Goal: Information Seeking & Learning: Compare options

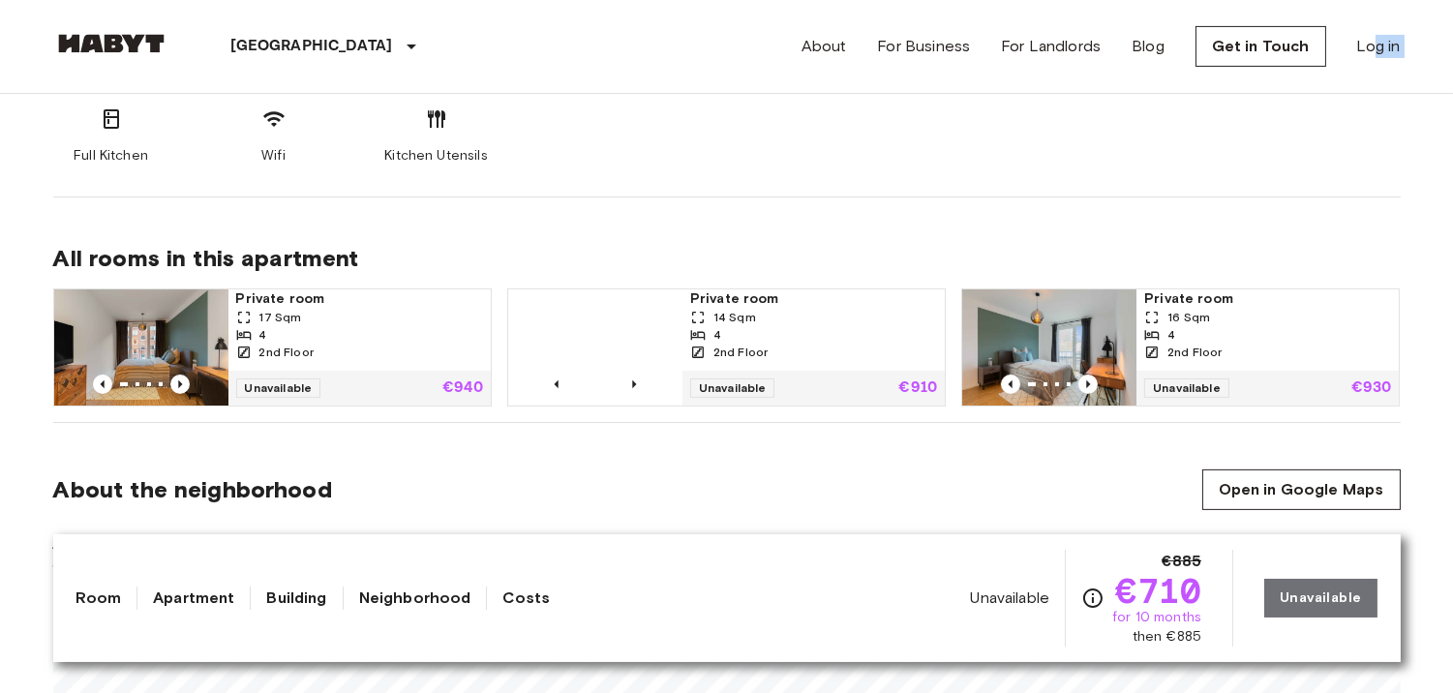
scroll to position [1095, 0]
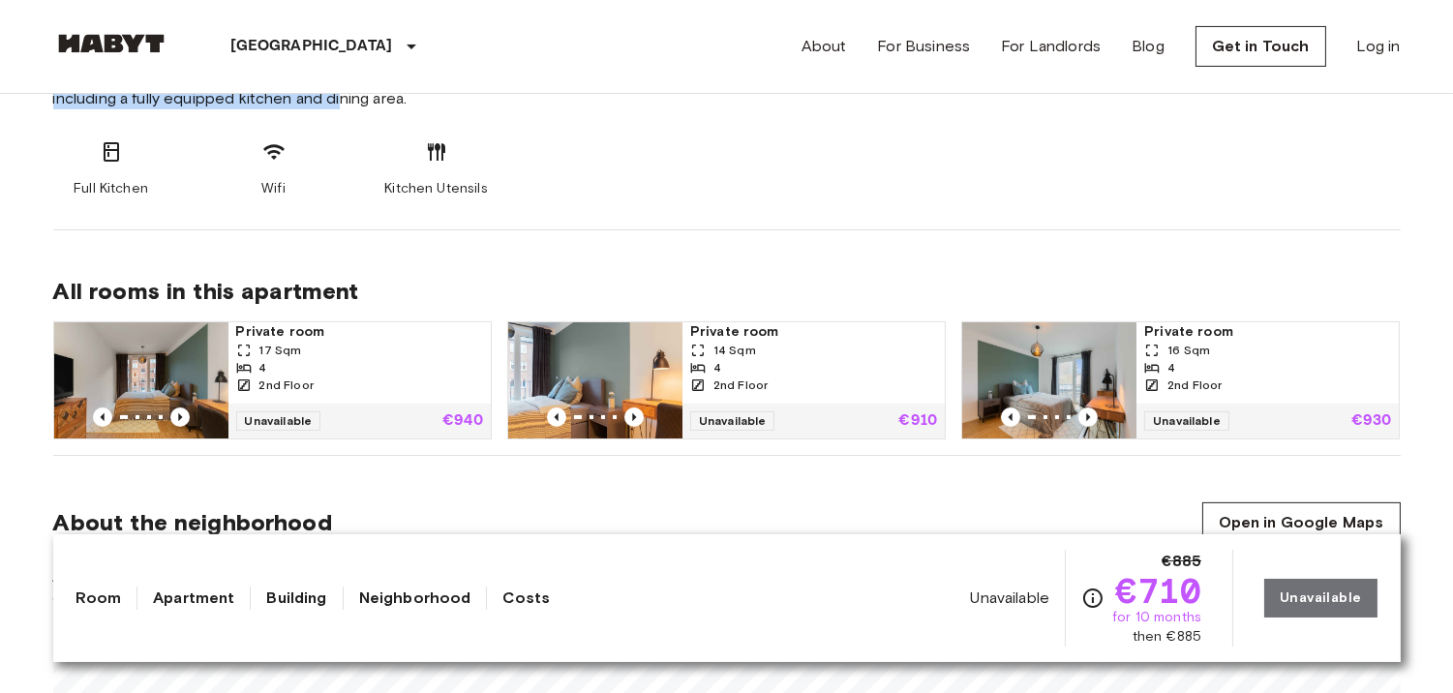
drag, startPoint x: 1101, startPoint y: 175, endPoint x: 1368, endPoint y: 118, distance: 273.2
click at [1339, 186] on div "Full Kitchen Wifi Kitchen Utensils" at bounding box center [726, 169] width 1347 height 58
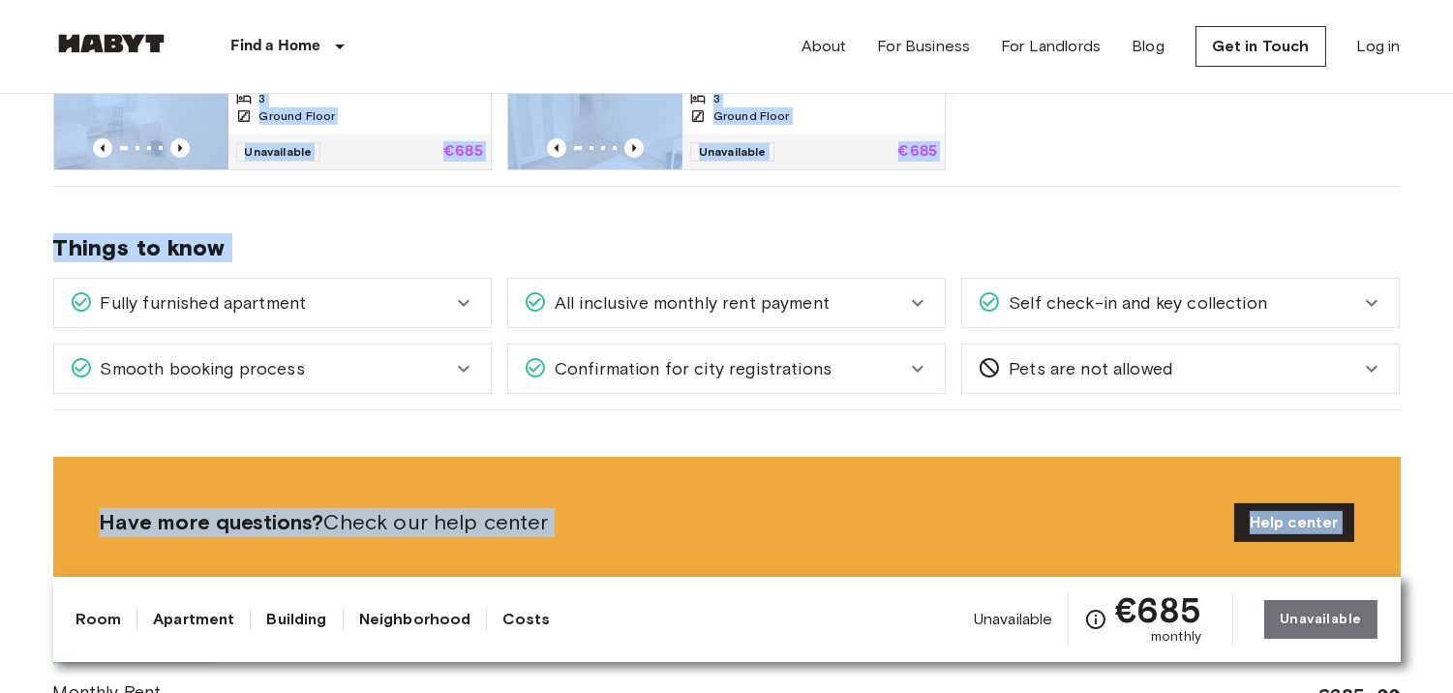
scroll to position [1107, 0]
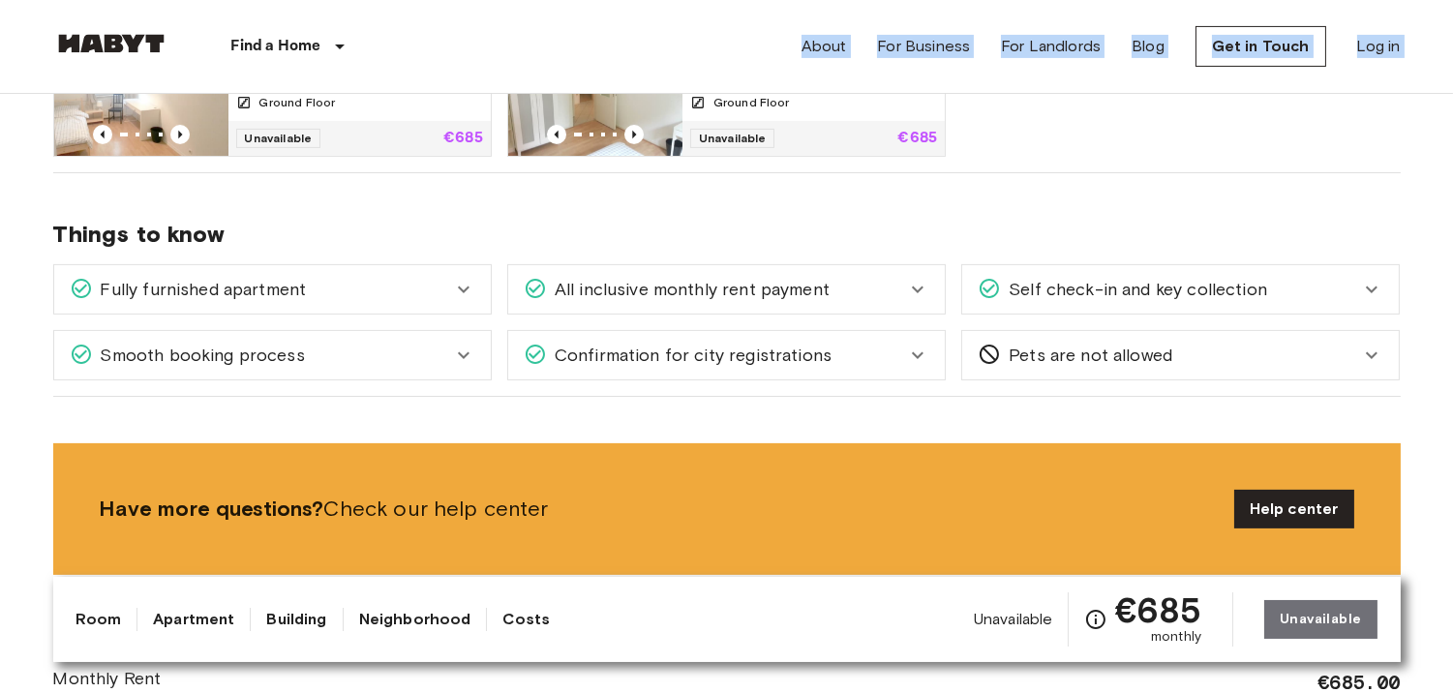
drag, startPoint x: 35, startPoint y: 177, endPoint x: 642, endPoint y: 29, distance: 624.7
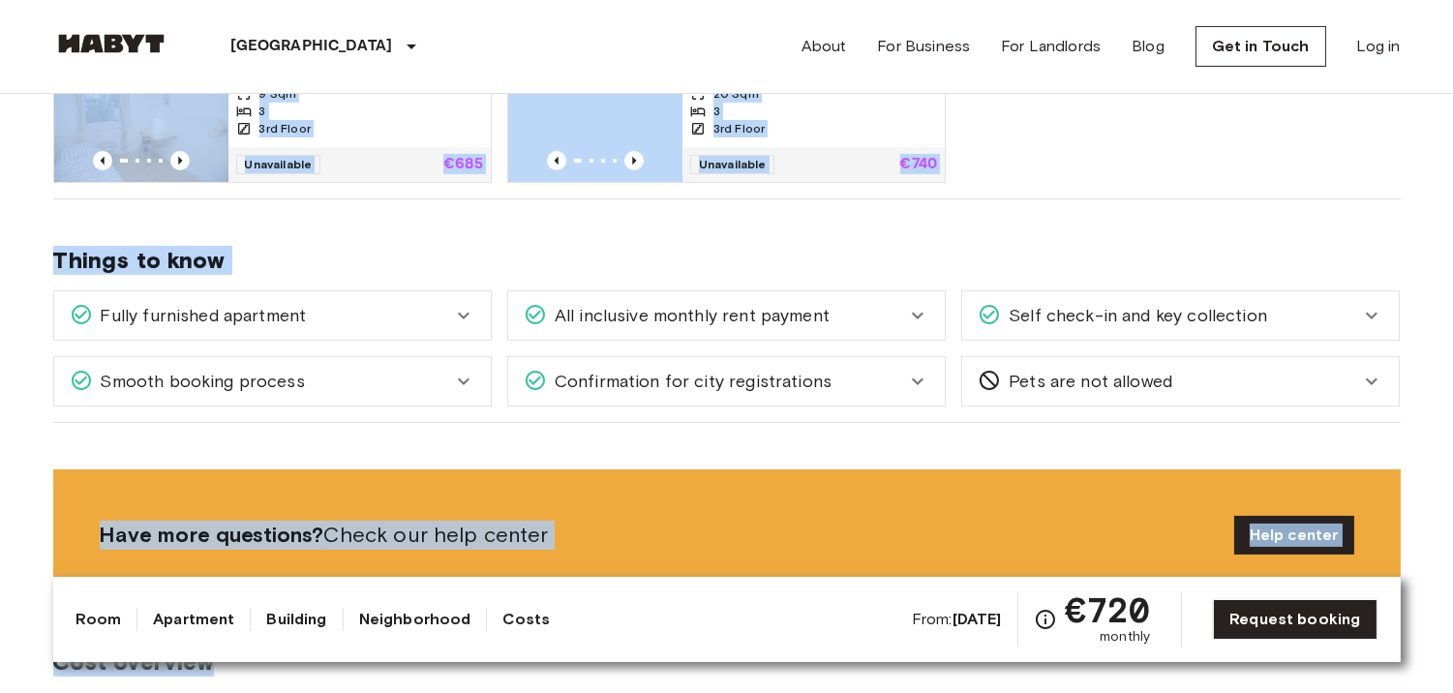
scroll to position [1090, 0]
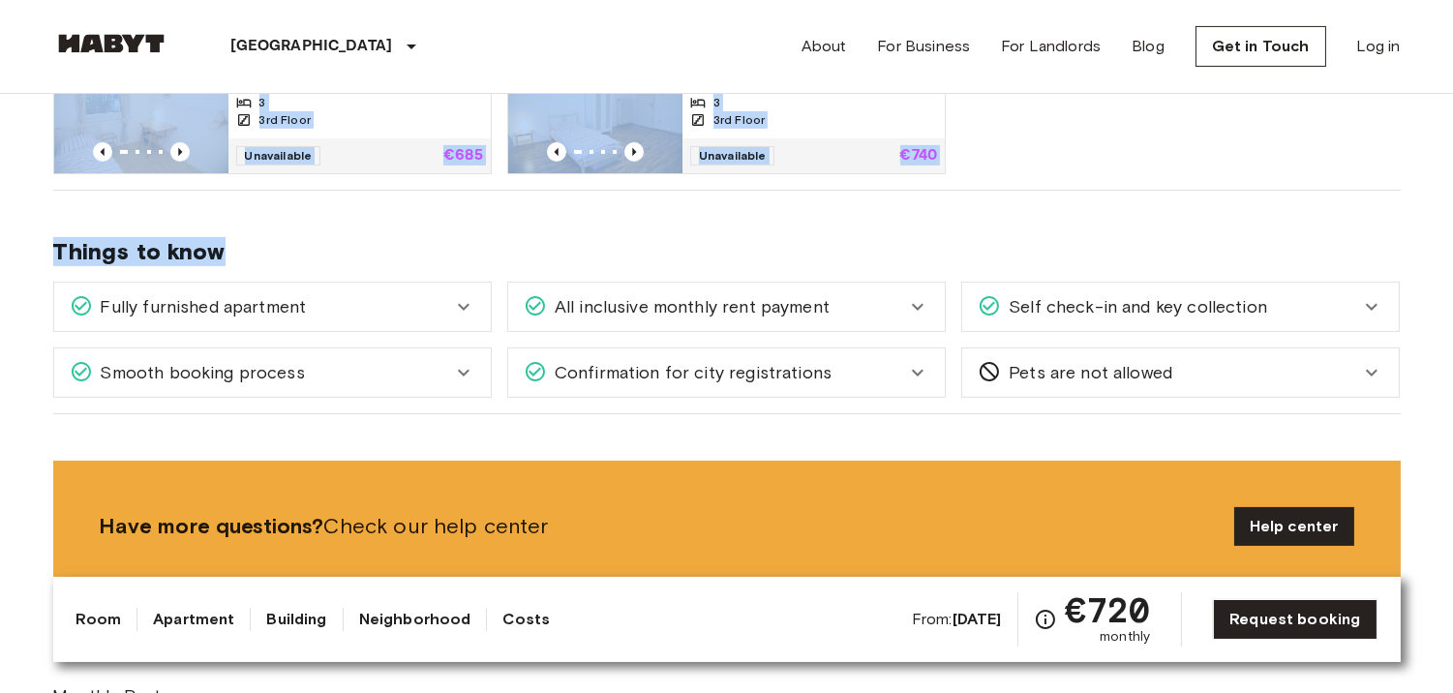
drag, startPoint x: 42, startPoint y: 152, endPoint x: 769, endPoint y: 287, distance: 739.3
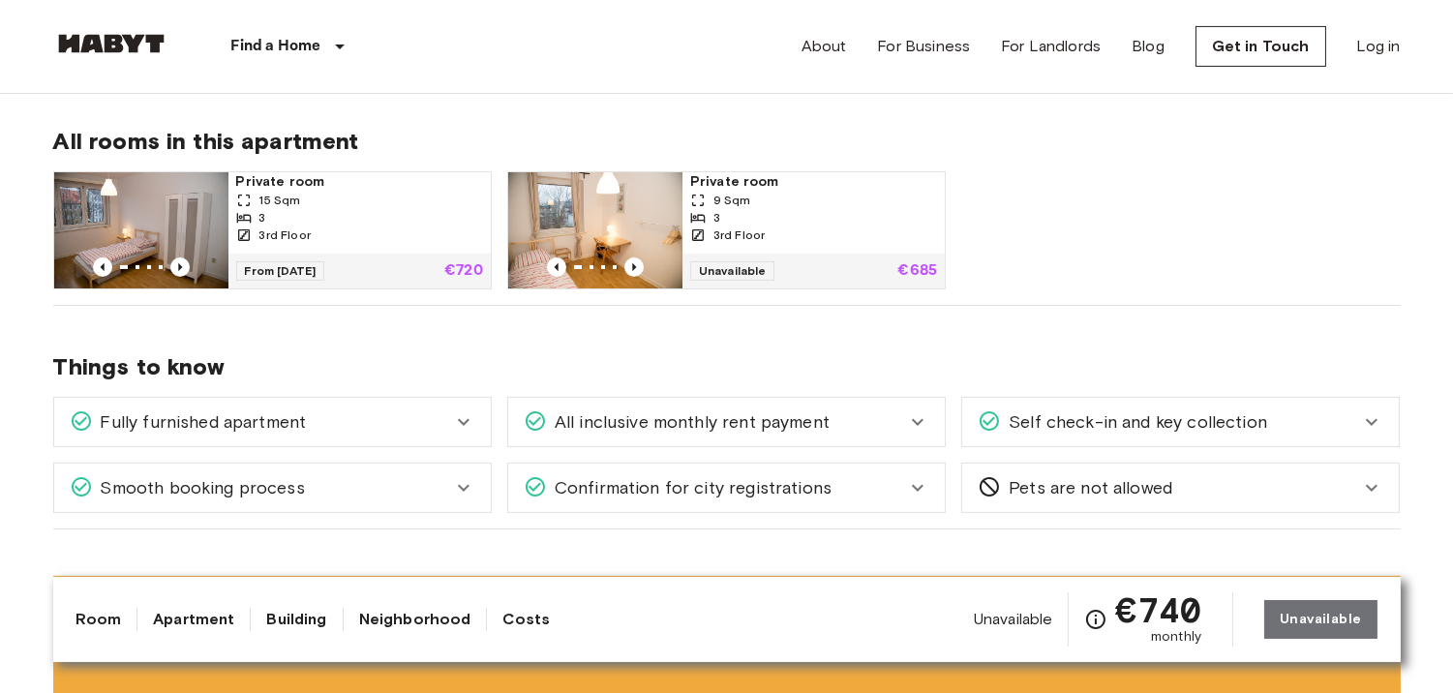
scroll to position [1019, 0]
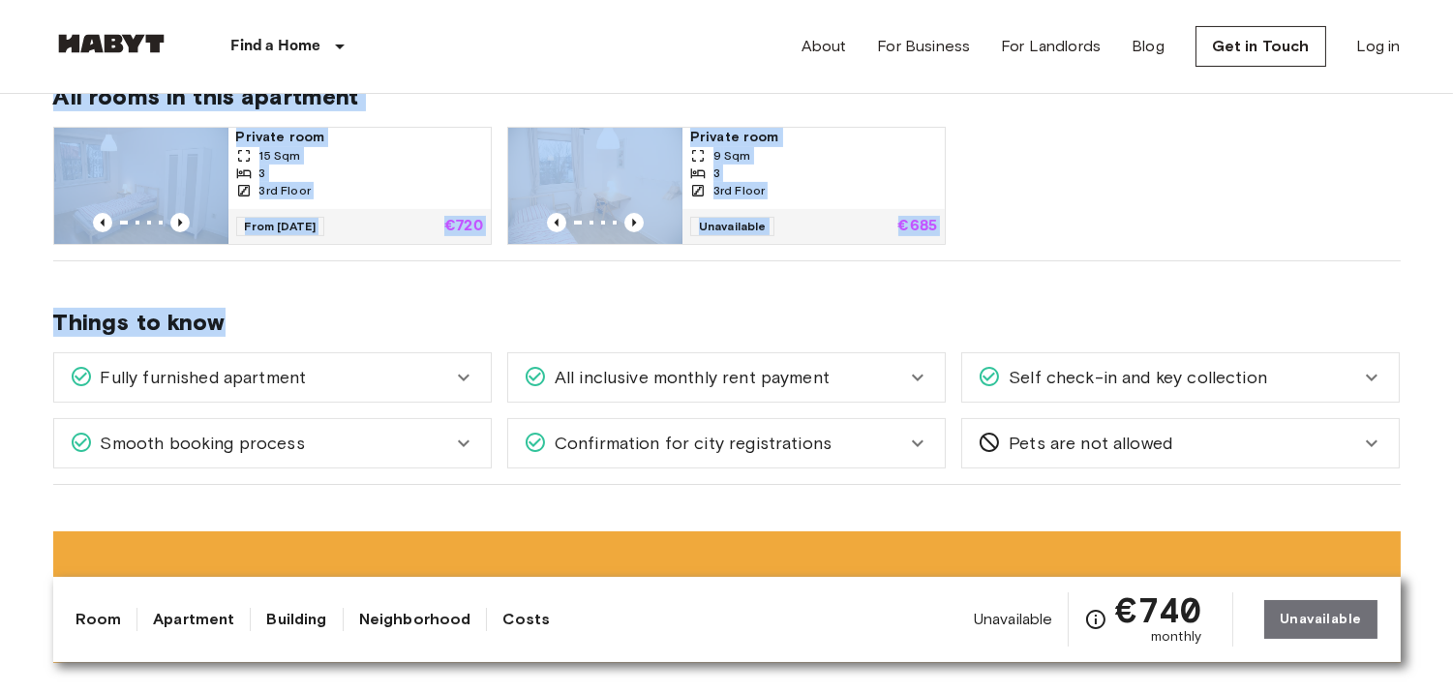
drag, startPoint x: 22, startPoint y: 185, endPoint x: 850, endPoint y: 469, distance: 874.9
click at [1095, 190] on div "Private room 15 Sqm 3 3rd Floor From 19 Nov 25 €720 Private room 9 Sqm 3 3rd Fl…" at bounding box center [719, 178] width 1363 height 134
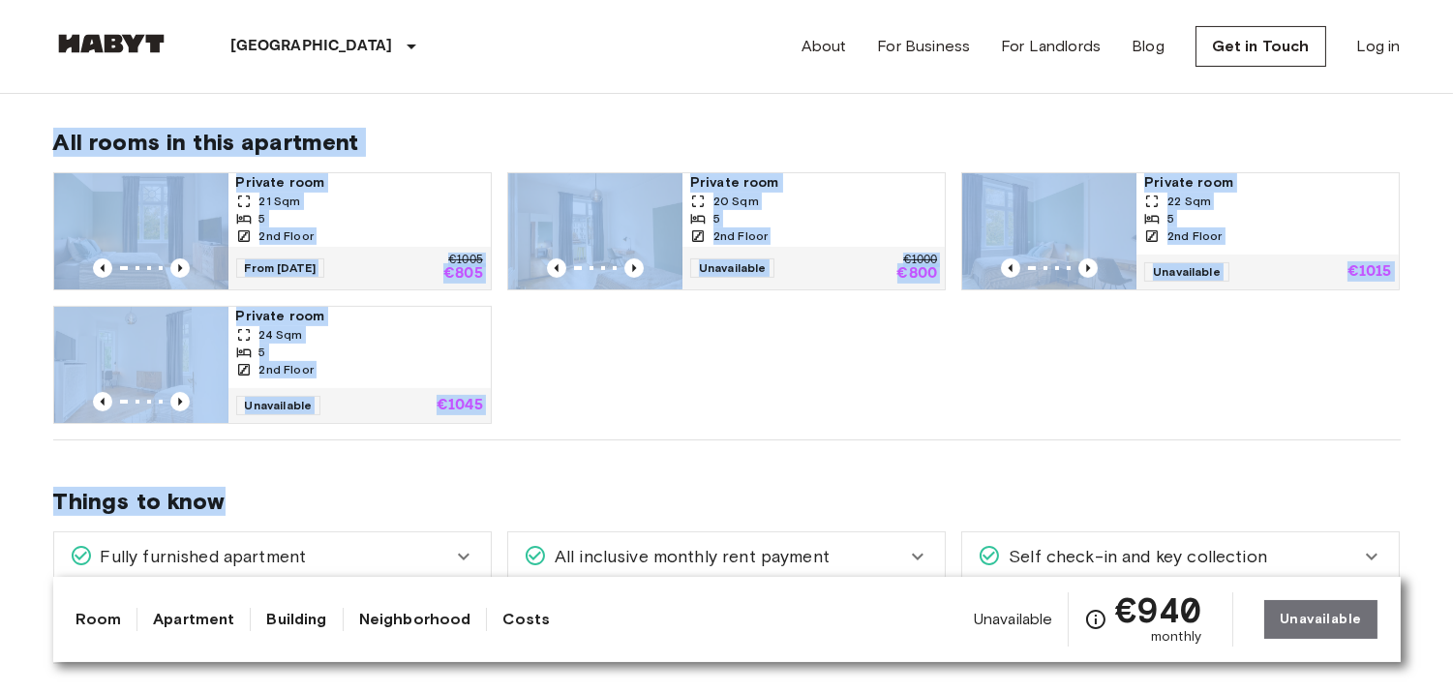
click at [683, 433] on div "All rooms in this apartment Private room 21 Sqm 5 2nd Floor From 04 Oct 25 €100…" at bounding box center [726, 260] width 1347 height 359
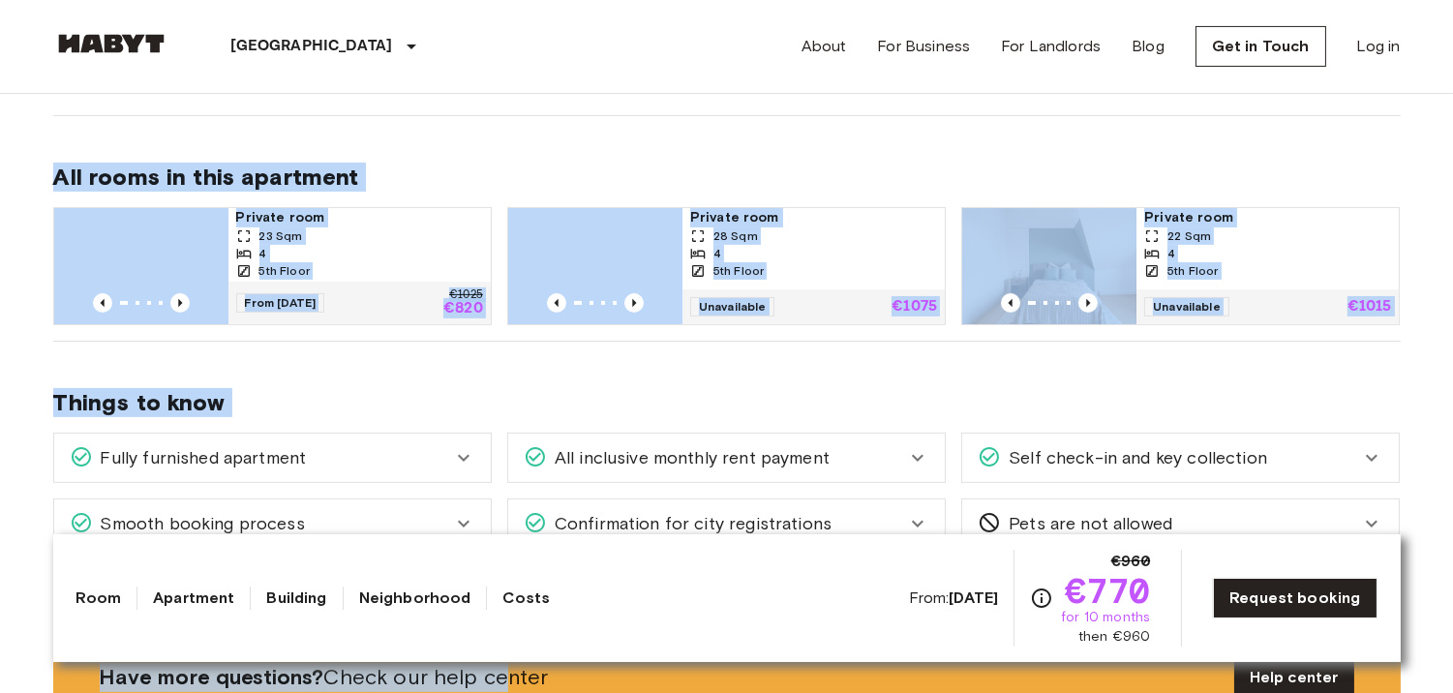
scroll to position [969, 0]
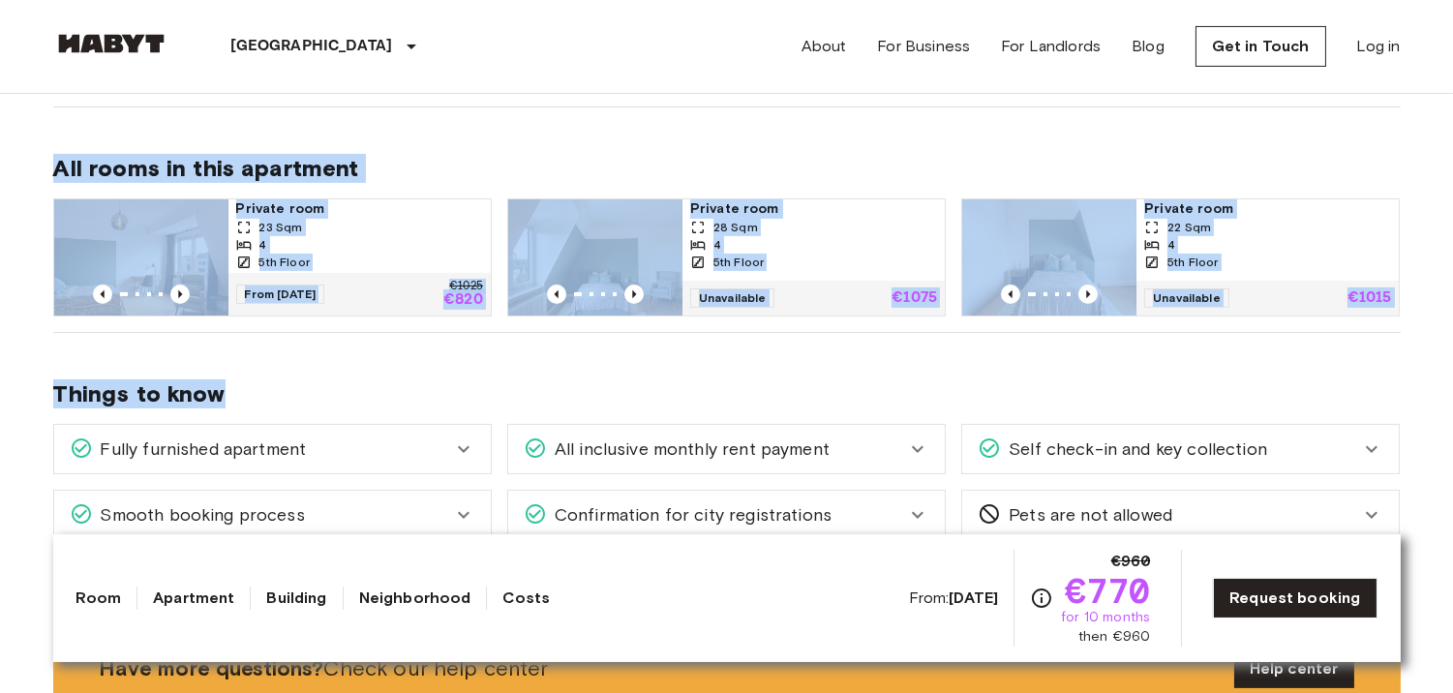
drag, startPoint x: 54, startPoint y: 207, endPoint x: 632, endPoint y: 375, distance: 601.7
click at [632, 375] on div "Things to know Fully furnished apartment All you need to do is pack your clothe…" at bounding box center [726, 445] width 1347 height 224
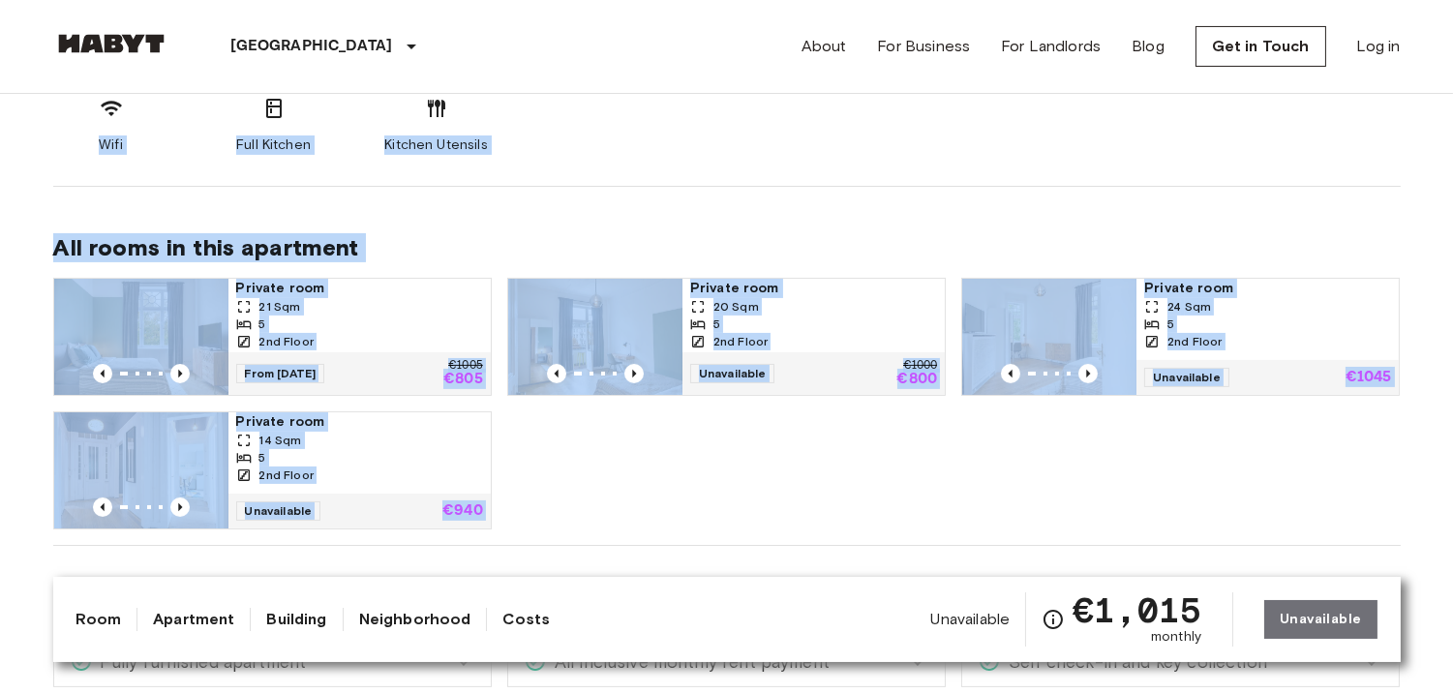
scroll to position [1113, 0]
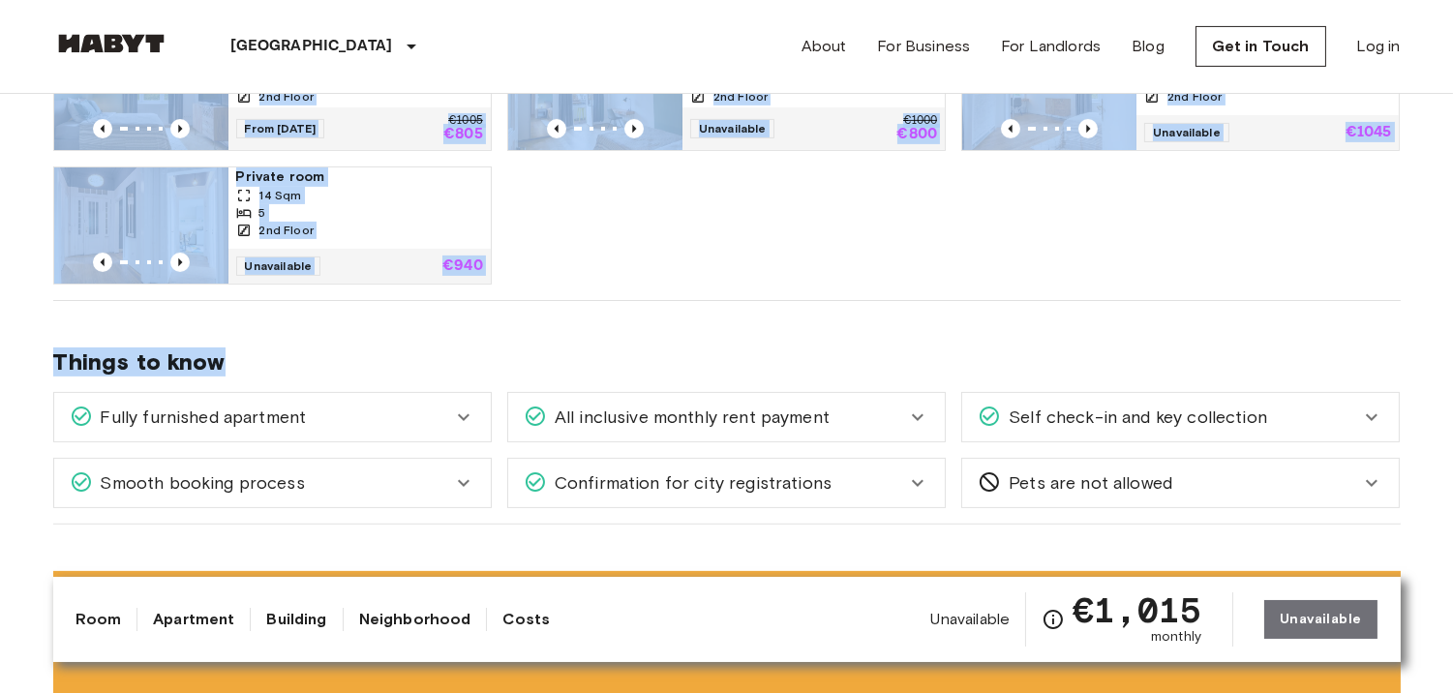
click at [680, 244] on div "Private room 21 Sqm 5 2nd Floor From 04 Oct 25 €1005 €805 Private room 20 Sqm 5…" at bounding box center [719, 150] width 1363 height 267
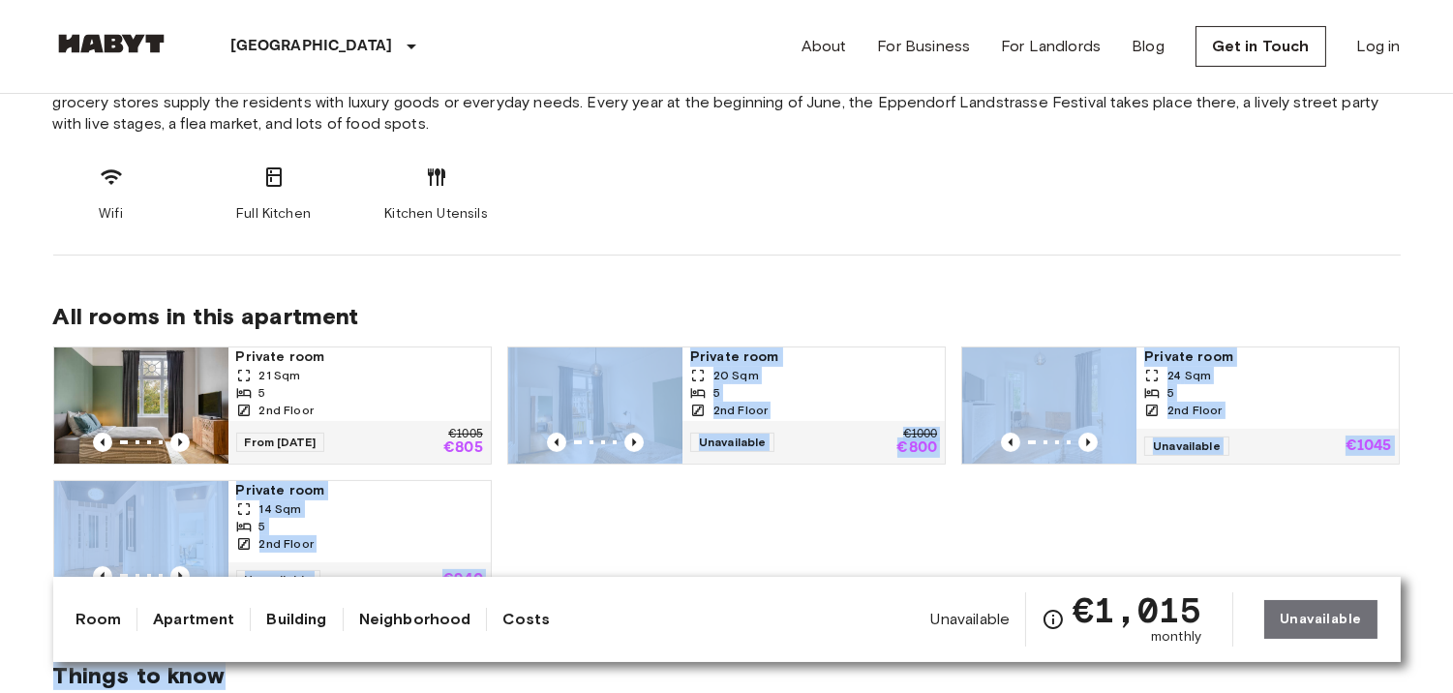
scroll to position [837, 0]
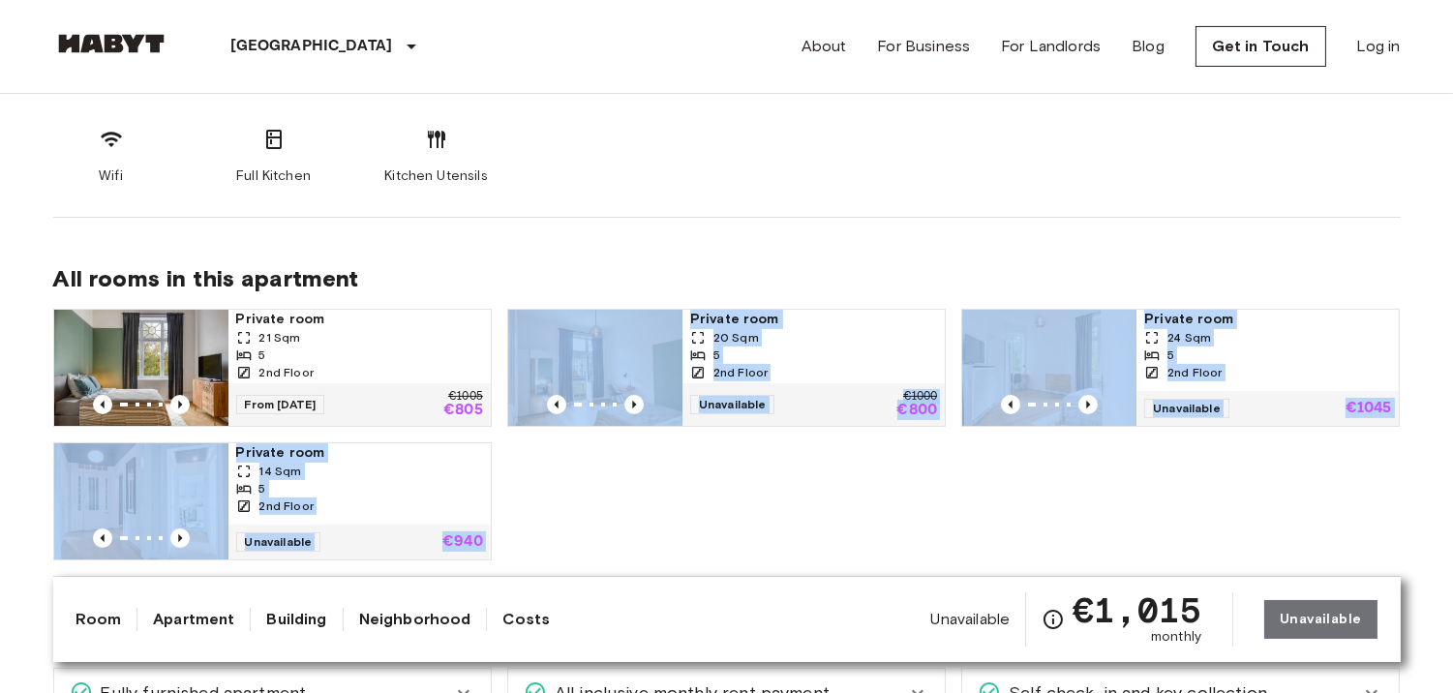
drag, startPoint x: 674, startPoint y: 201, endPoint x: 698, endPoint y: 676, distance: 474.9
click at [749, 523] on div "Private room 21 Sqm 5 2nd Floor From 04 Oct 25 €1005 €805 Private room 20 Sqm 5…" at bounding box center [719, 426] width 1363 height 267
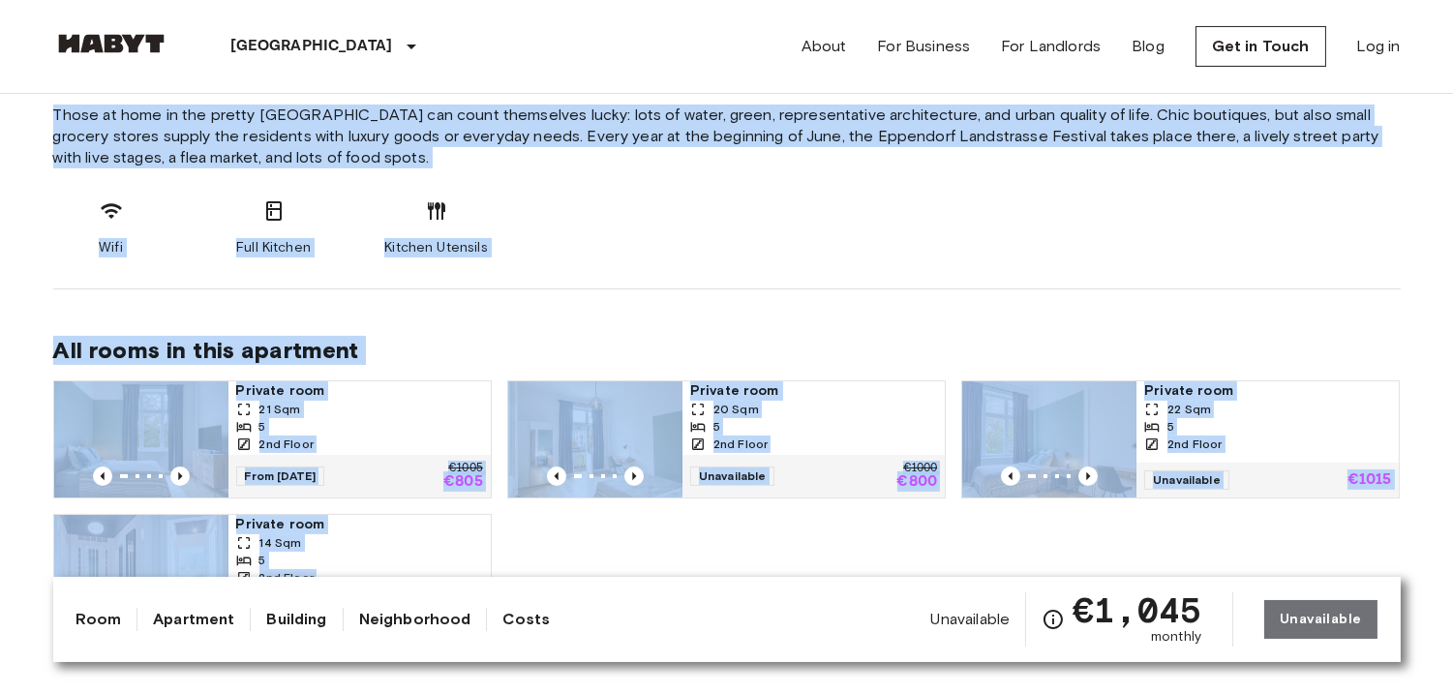
scroll to position [871, 0]
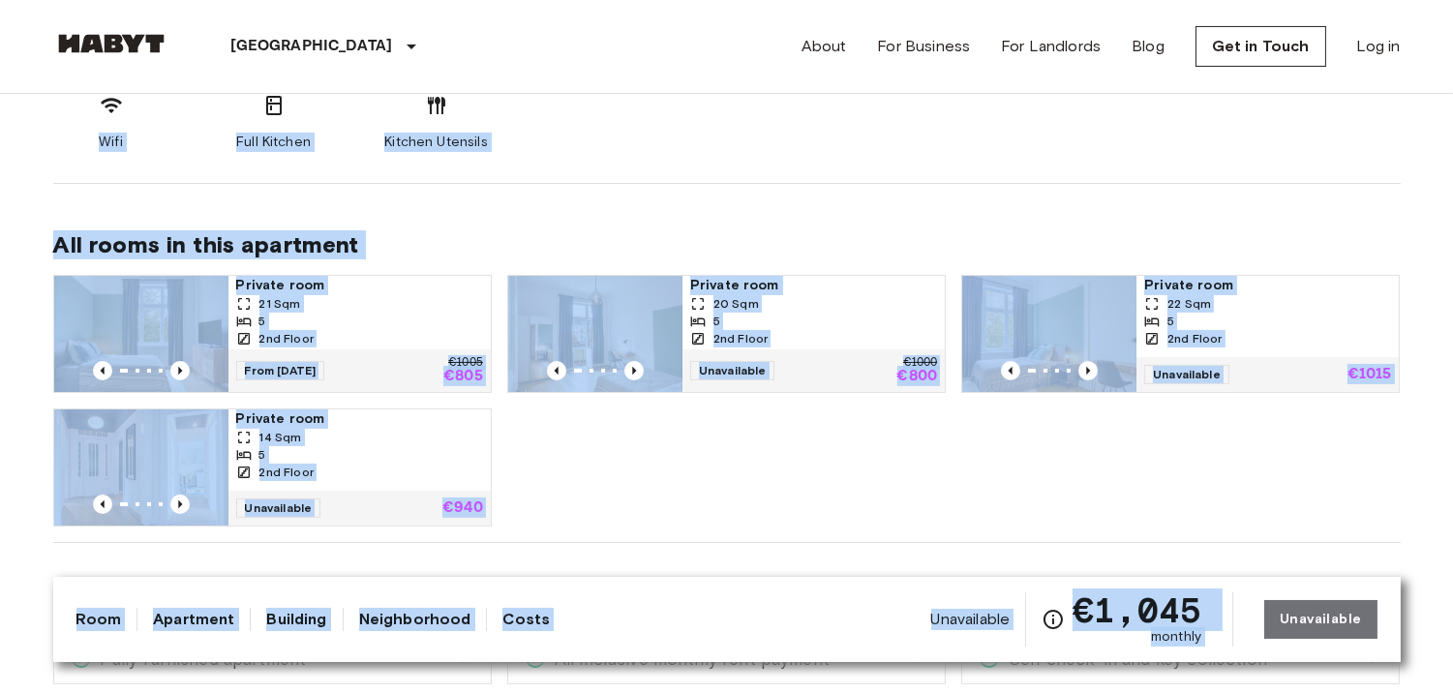
drag, startPoint x: 45, startPoint y: 159, endPoint x: 1373, endPoint y: 588, distance: 1395.6
click at [1262, 456] on div "Private room 21 Sqm 5 2nd Floor From 04 Oct 25 €1005 €805 Private room 20 Sqm 5…" at bounding box center [719, 392] width 1363 height 267
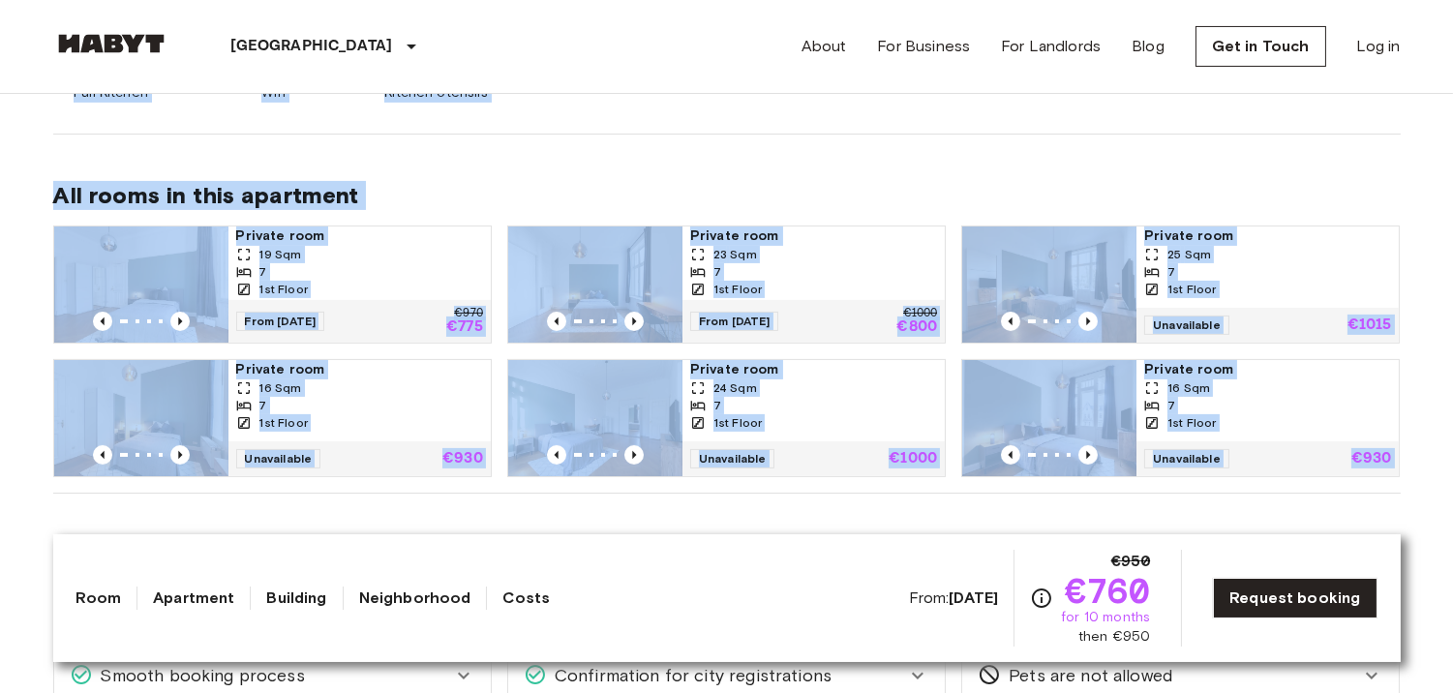
scroll to position [956, 0]
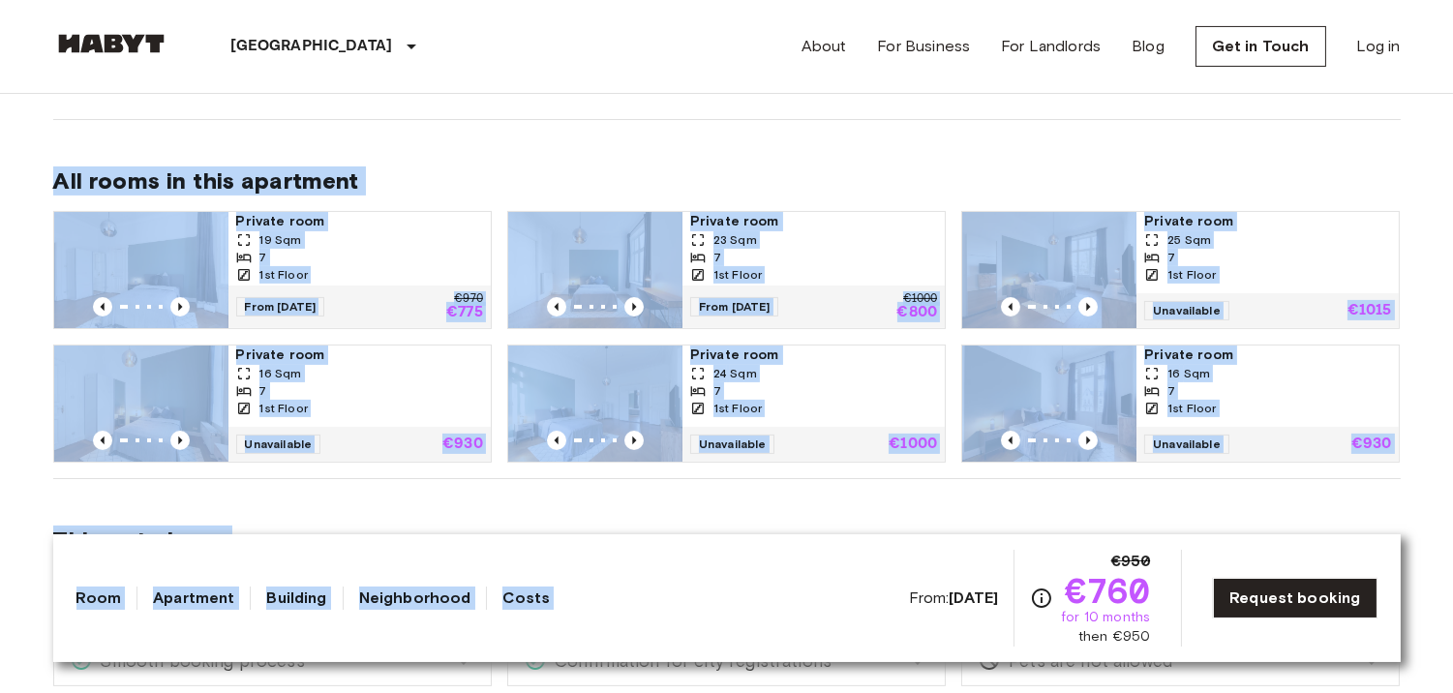
drag, startPoint x: 29, startPoint y: 169, endPoint x: 827, endPoint y: 592, distance: 902.9
click at [842, 505] on div "Things to know Fully furnished apartment All you need to do is pack your clothe…" at bounding box center [726, 591] width 1347 height 224
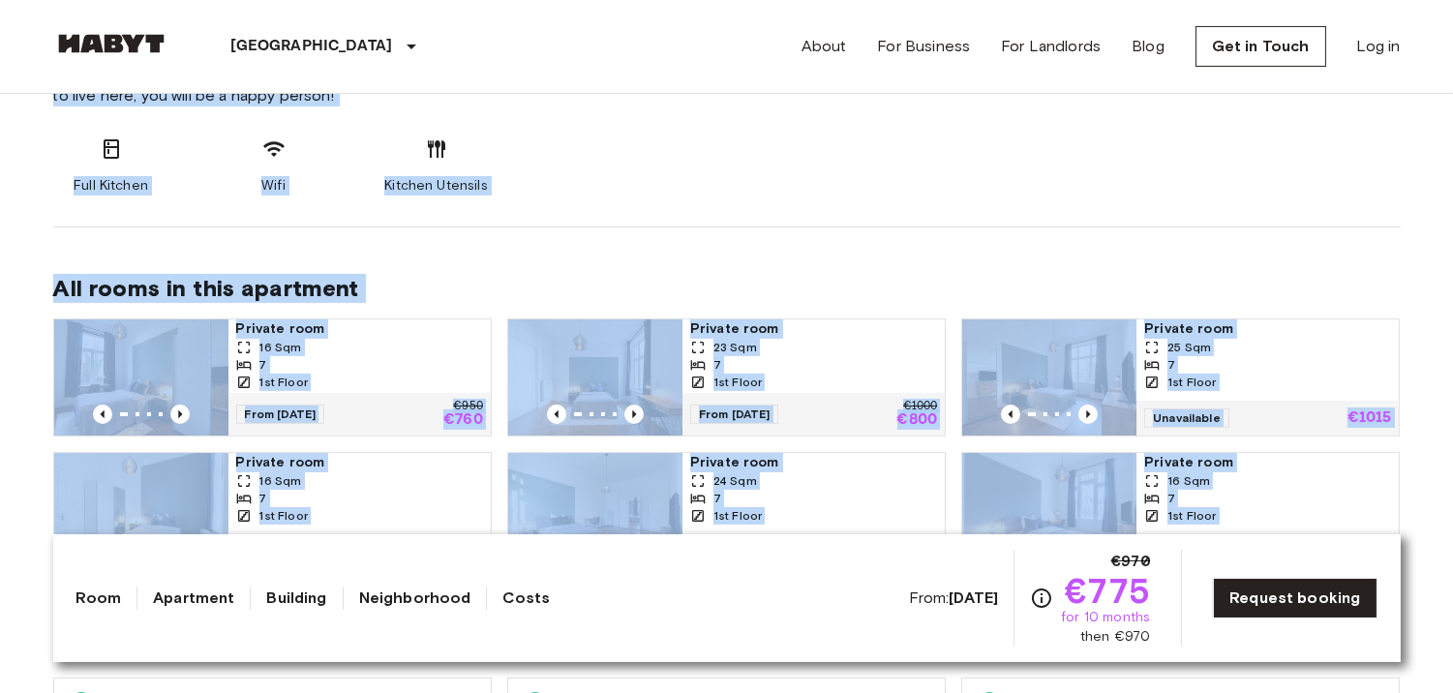
scroll to position [923, 0]
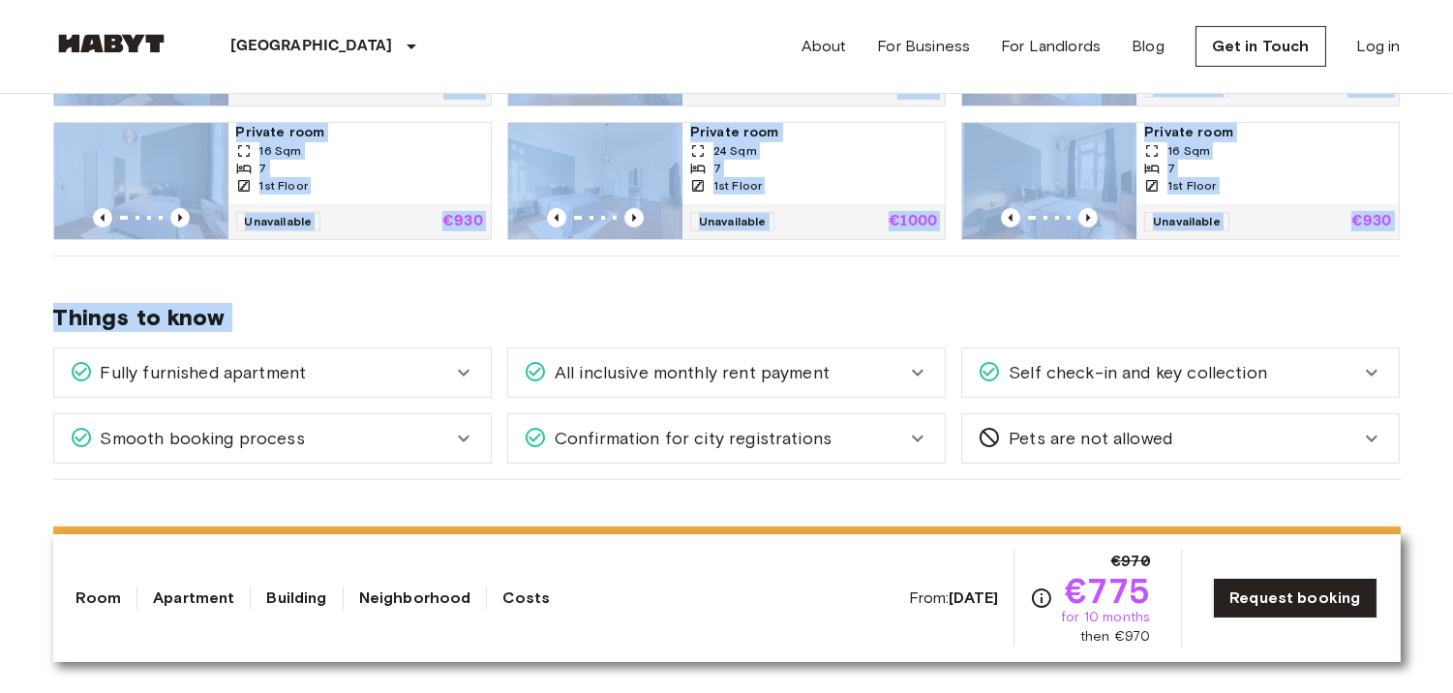
click at [1207, 322] on span "Things to know" at bounding box center [726, 317] width 1347 height 29
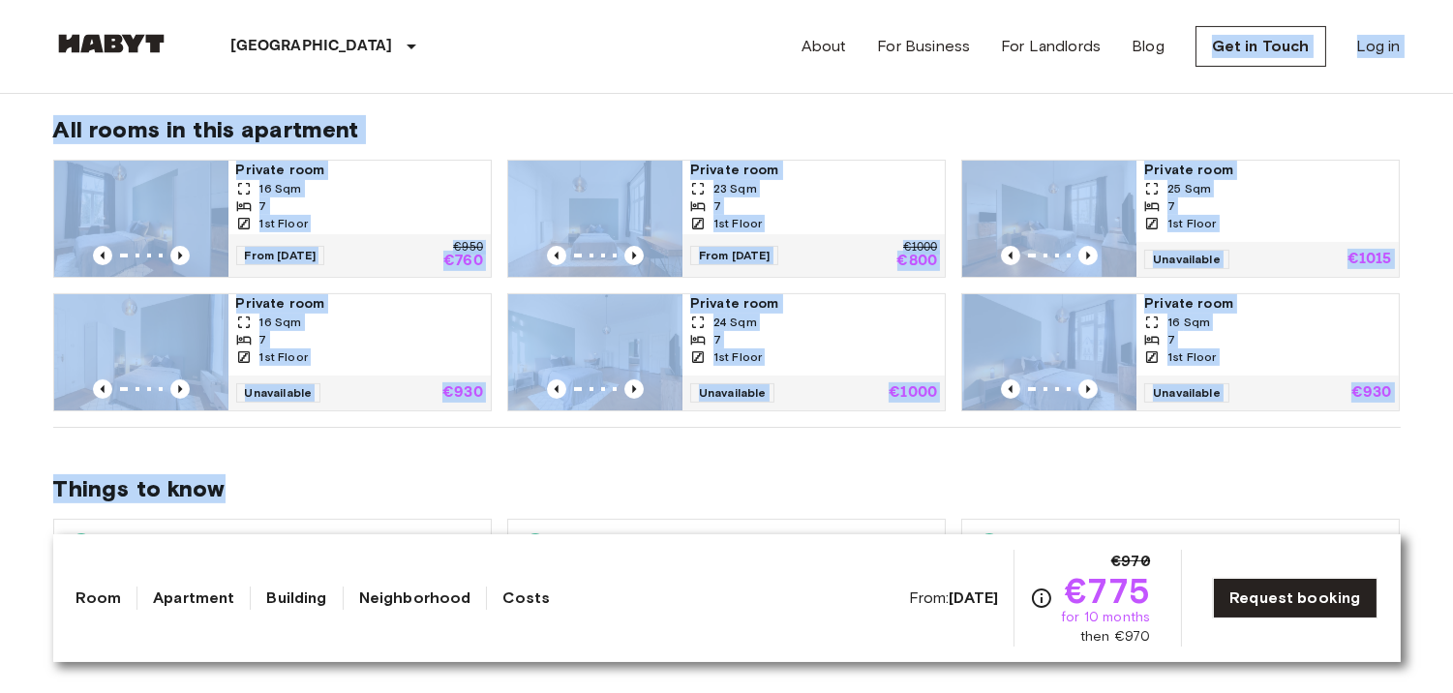
scroll to position [860, 0]
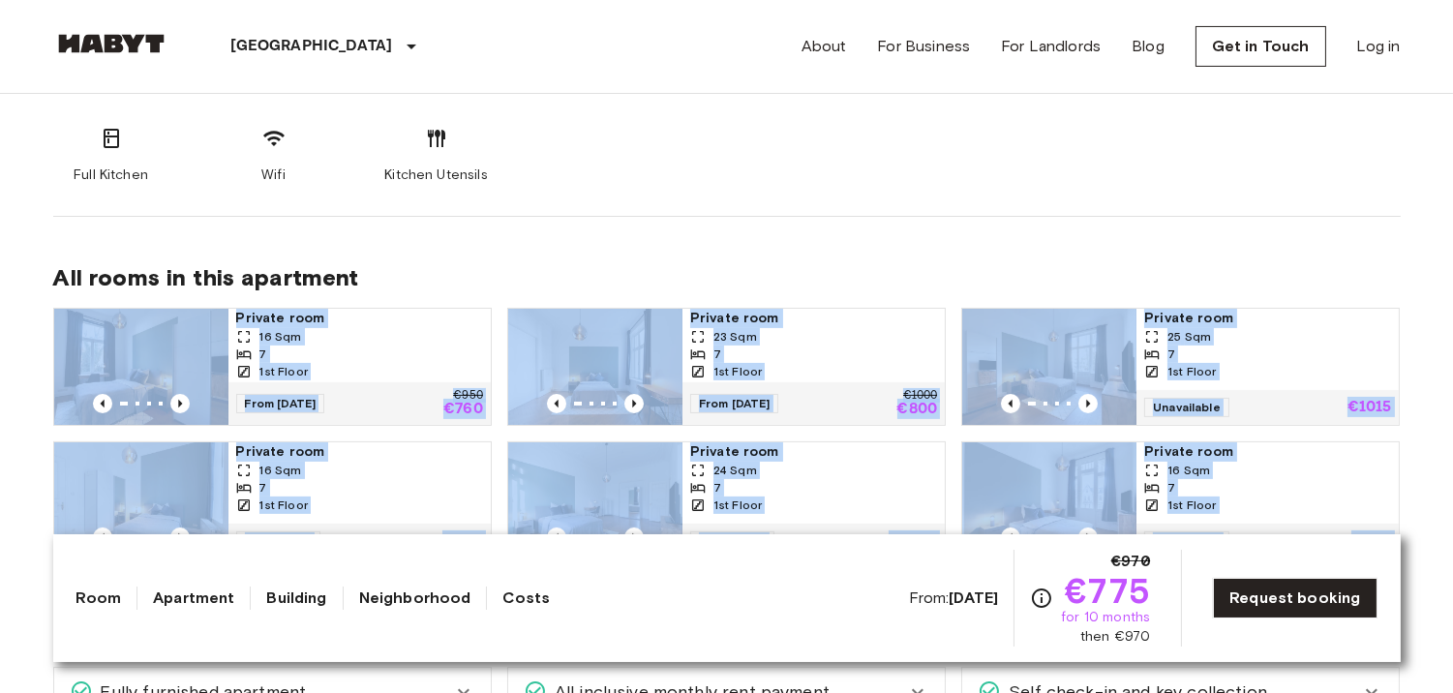
drag, startPoint x: 1187, startPoint y: 247, endPoint x: 1126, endPoint y: 277, distance: 68.0
click at [1089, 226] on div "All rooms in this apartment Private room 16 Sqm 7 1st Floor From 03 Sep 25 €950…" at bounding box center [726, 396] width 1347 height 359
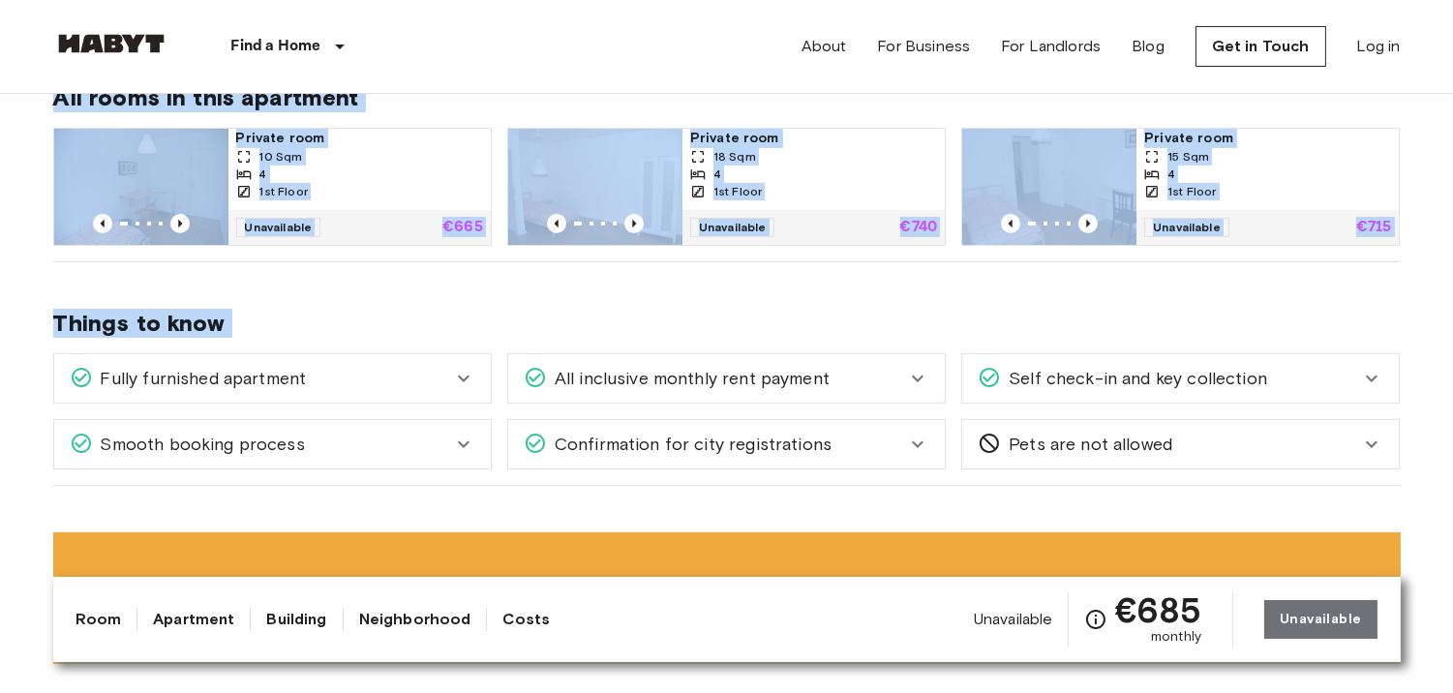
click at [1288, 343] on div "Self check-in and key collection Once your stay is confirmed and you're approac…" at bounding box center [1173, 371] width 454 height 66
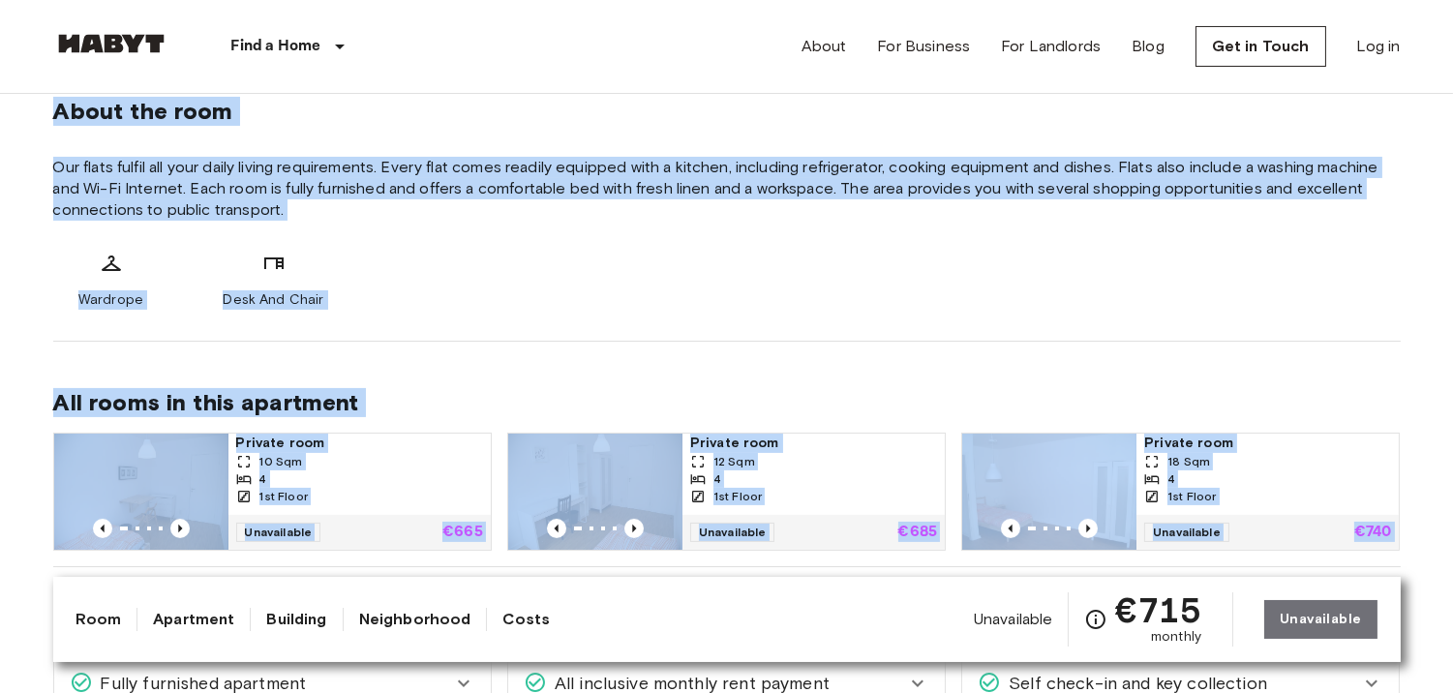
scroll to position [818, 0]
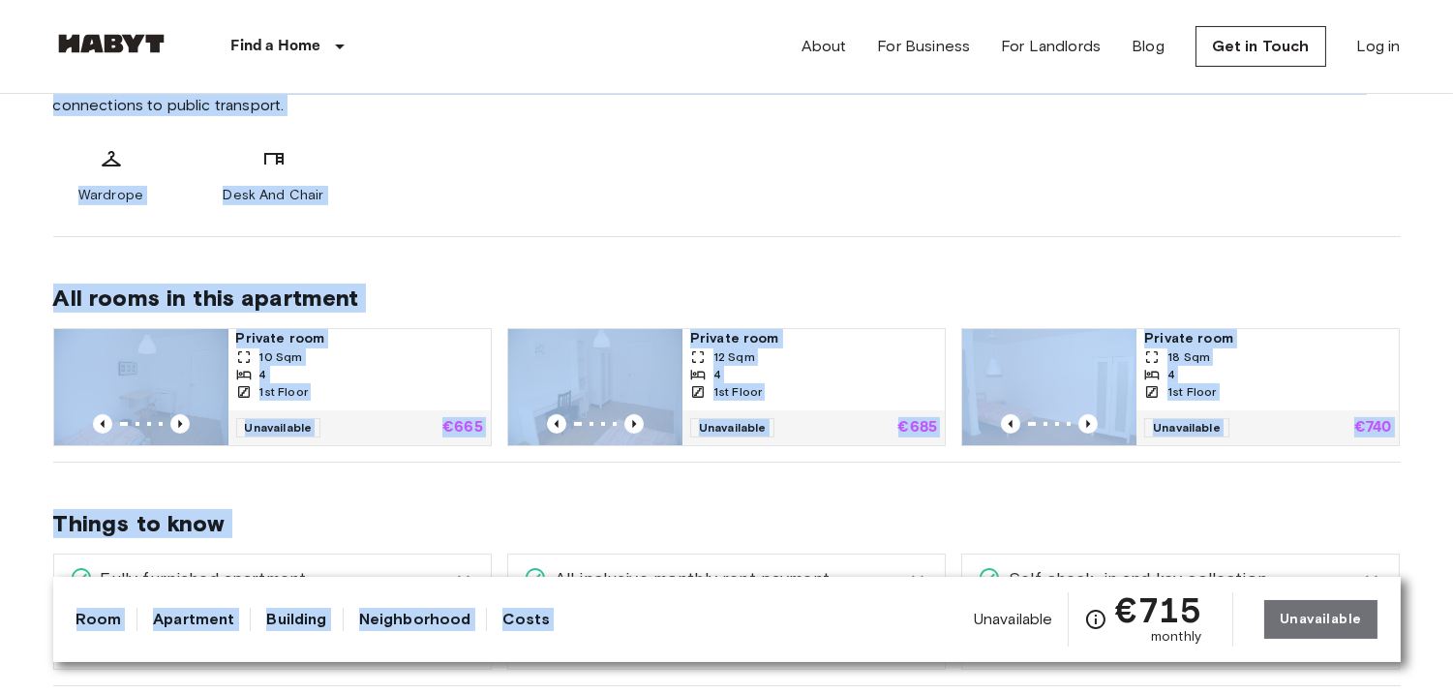
click at [765, 516] on span "Things to know" at bounding box center [726, 523] width 1347 height 29
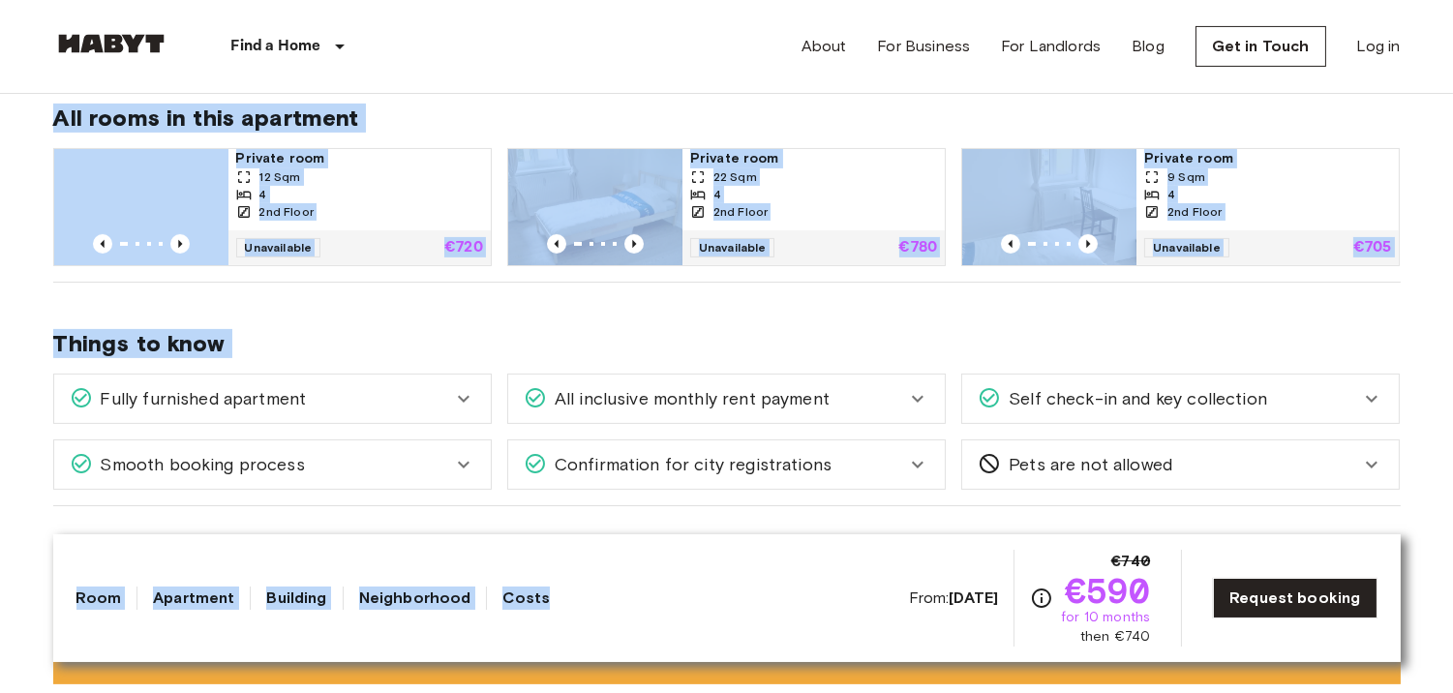
scroll to position [1051, 0]
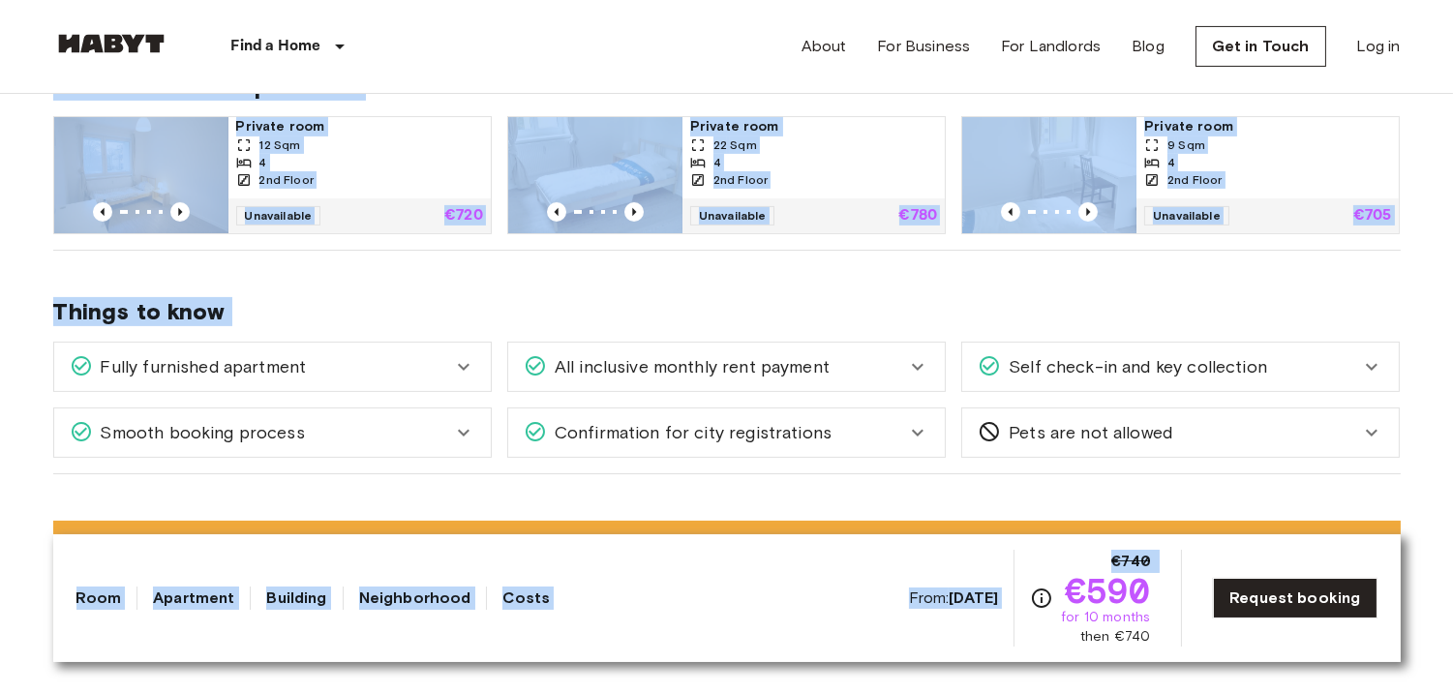
drag, startPoint x: 0, startPoint y: 153, endPoint x: 1053, endPoint y: 546, distance: 1124.1
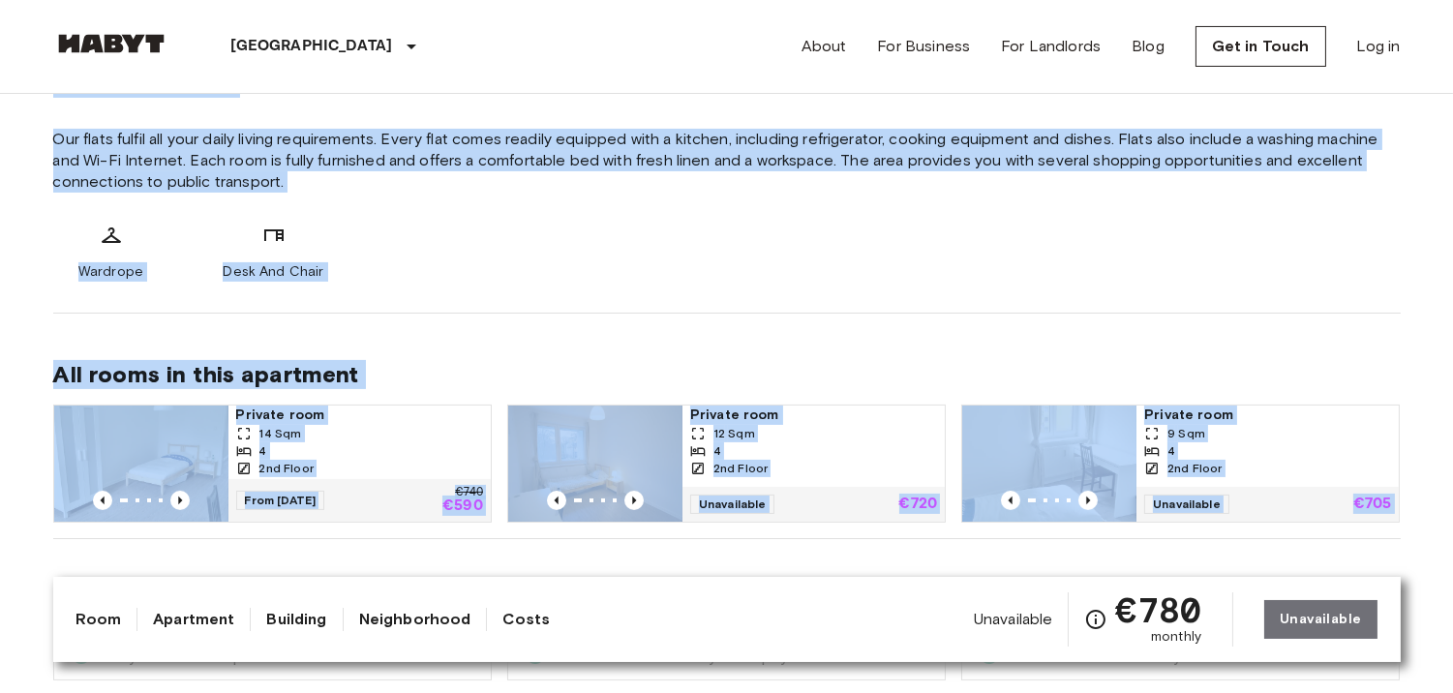
scroll to position [745, 0]
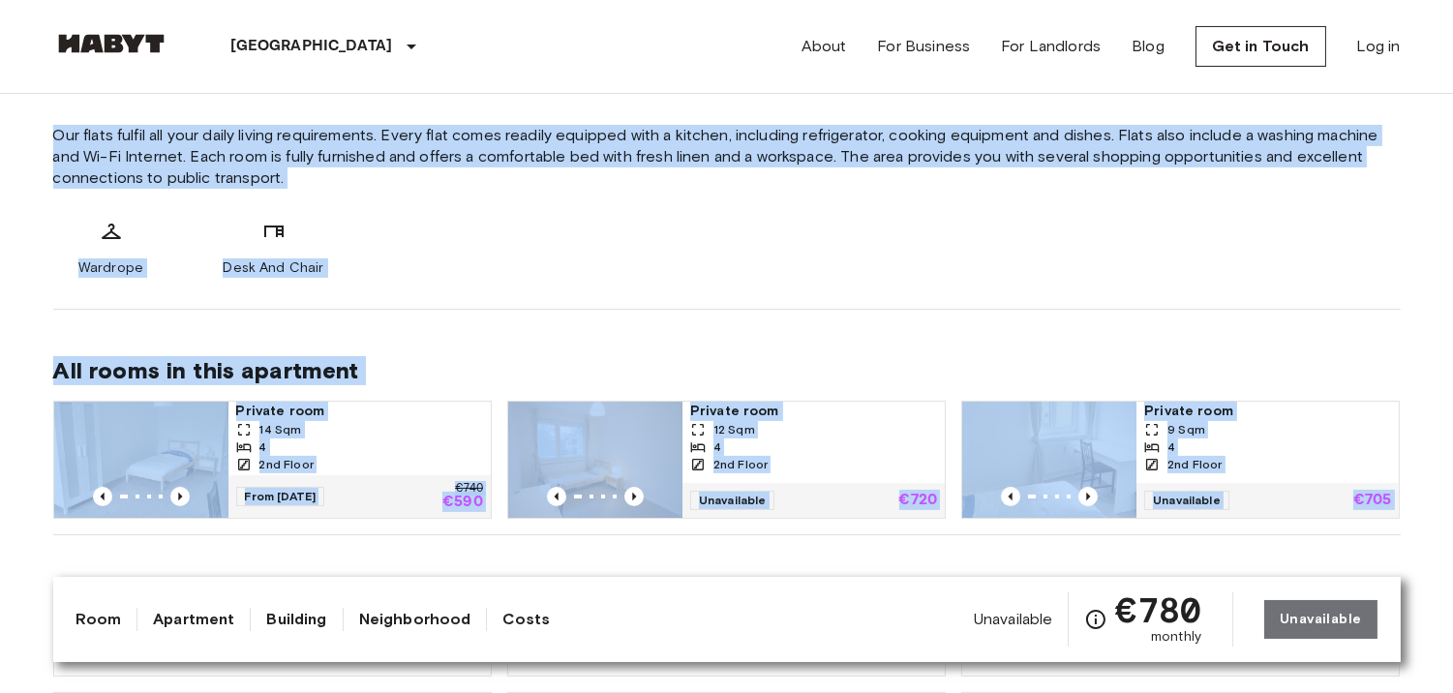
drag, startPoint x: 2, startPoint y: 184, endPoint x: 893, endPoint y: 558, distance: 966.7
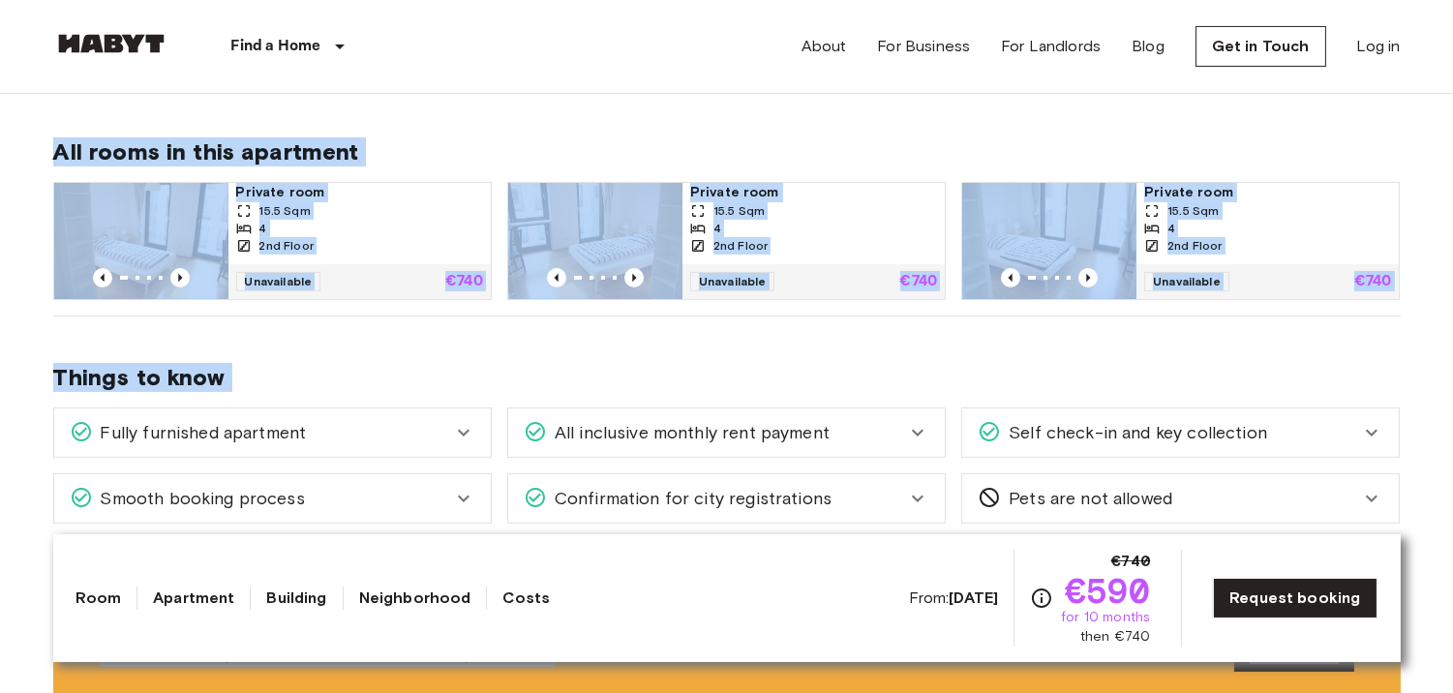
scroll to position [1152, 0]
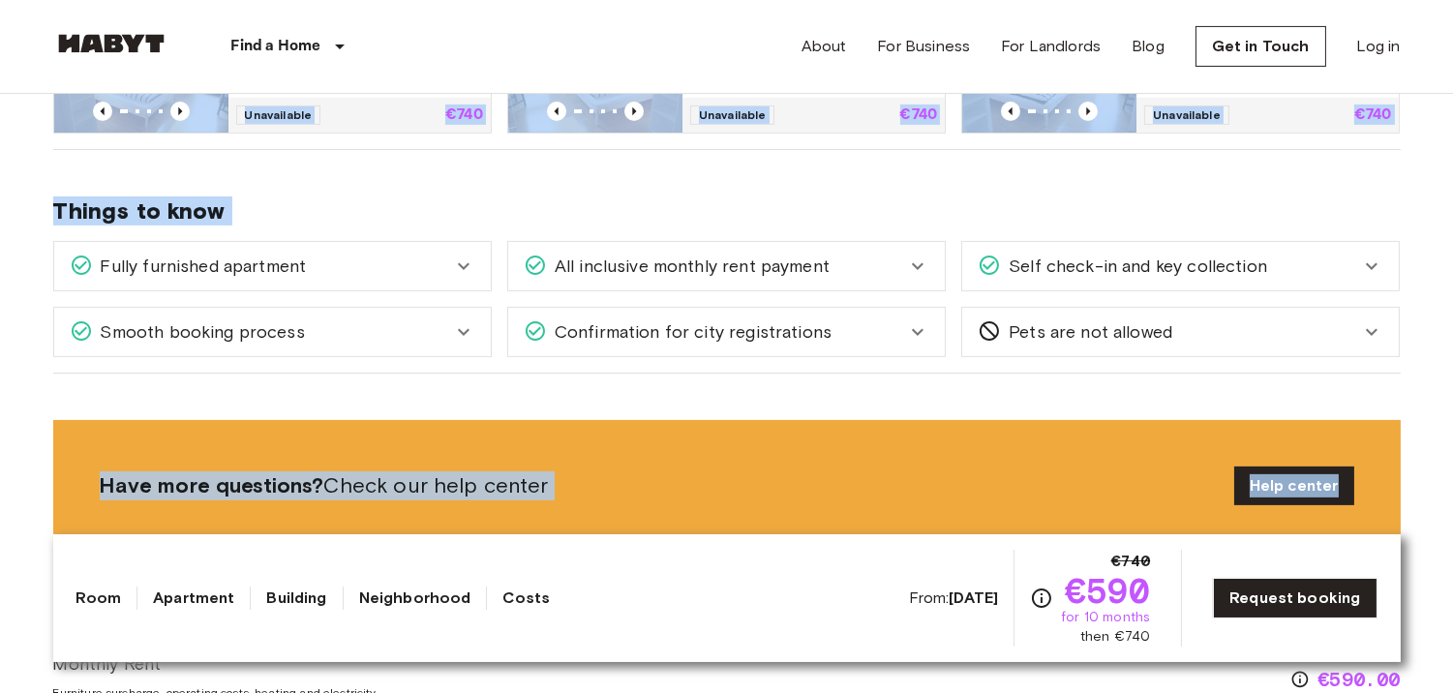
drag, startPoint x: 198, startPoint y: 223, endPoint x: 1431, endPoint y: 535, distance: 1271.3
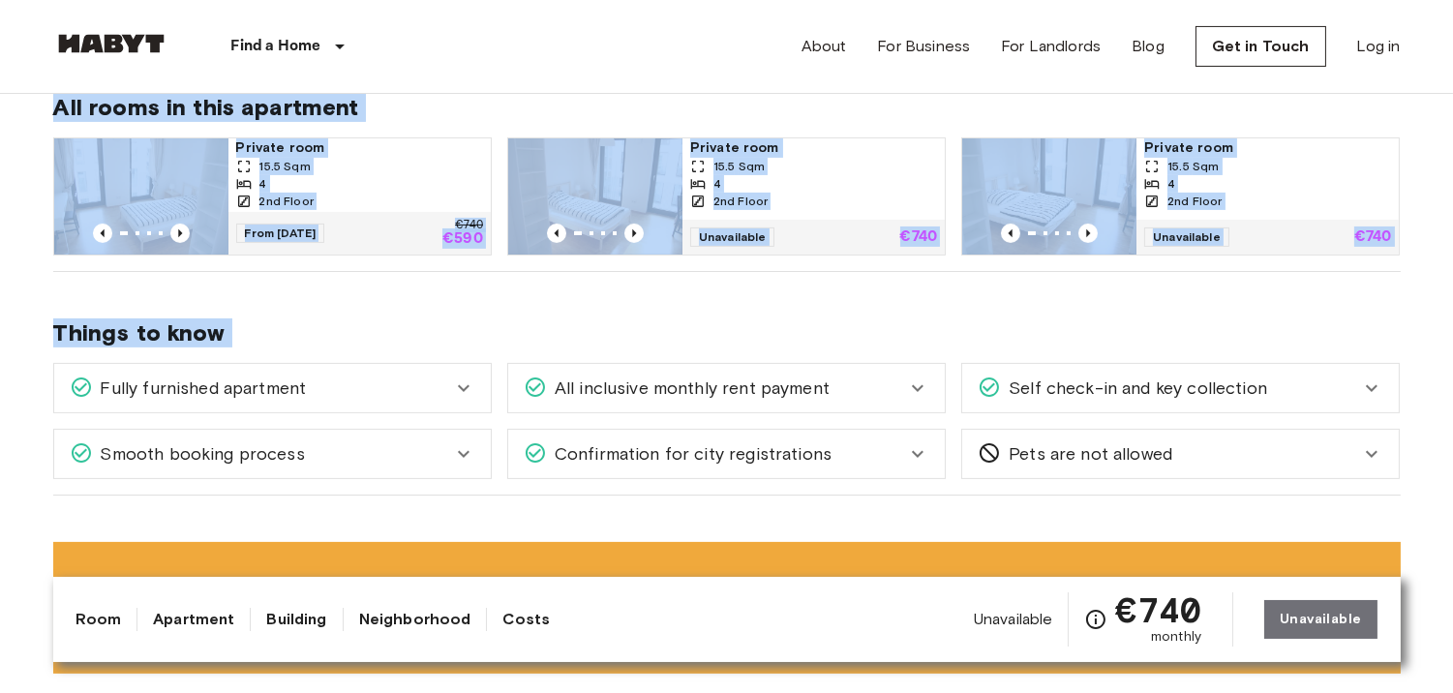
scroll to position [1111, 0]
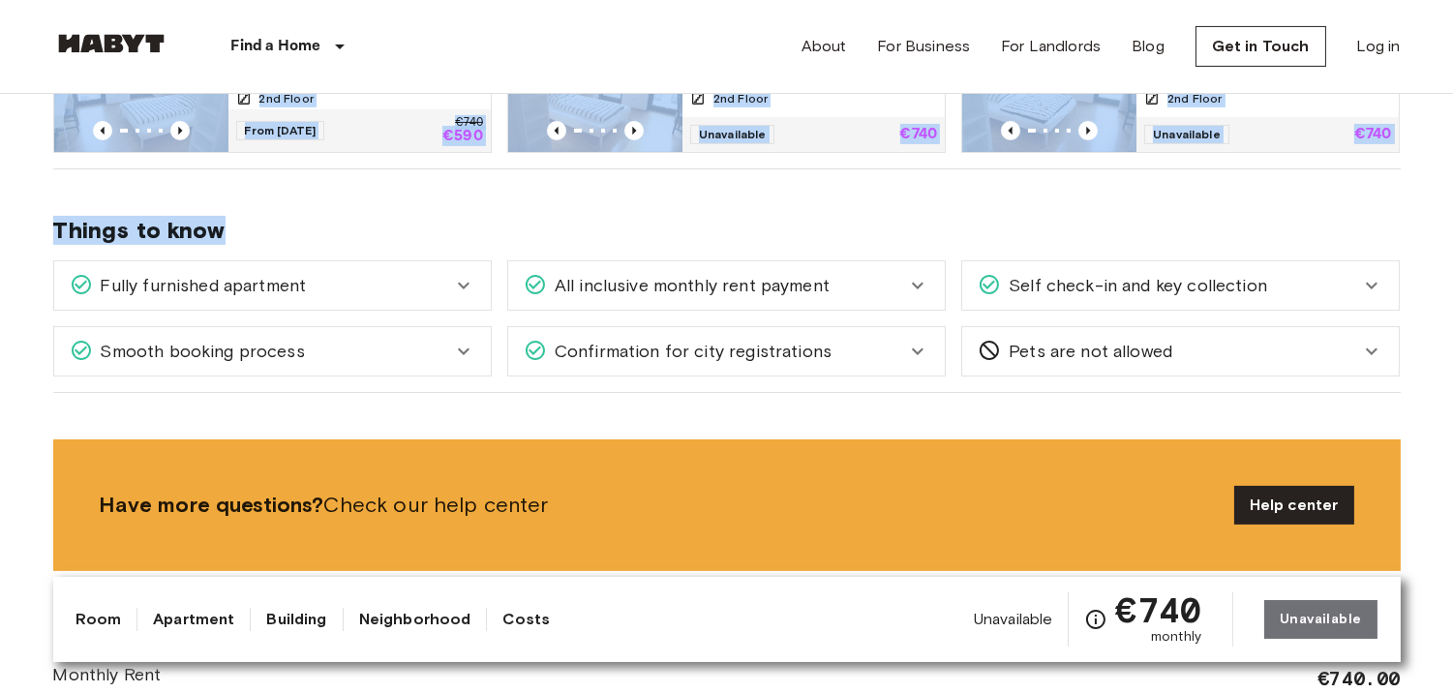
drag, startPoint x: 15, startPoint y: 178, endPoint x: 740, endPoint y: 209, distance: 725.7
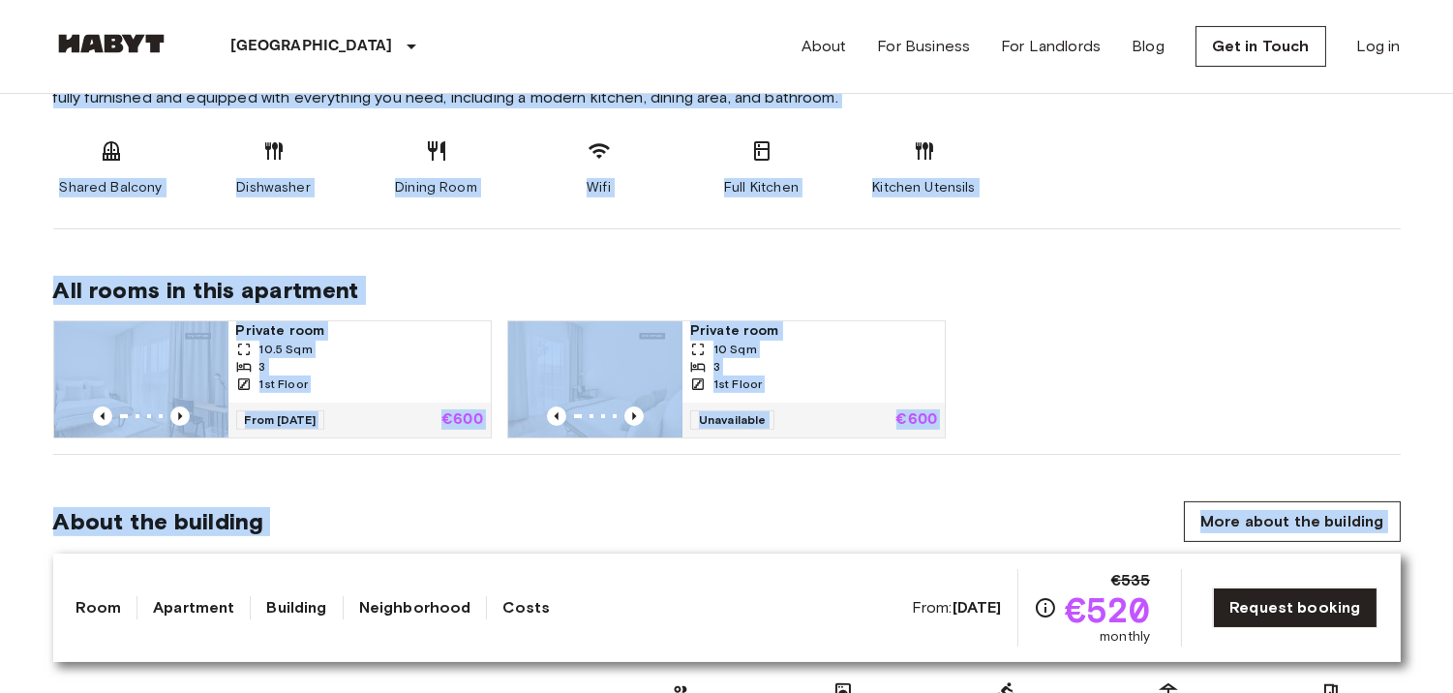
scroll to position [1102, 0]
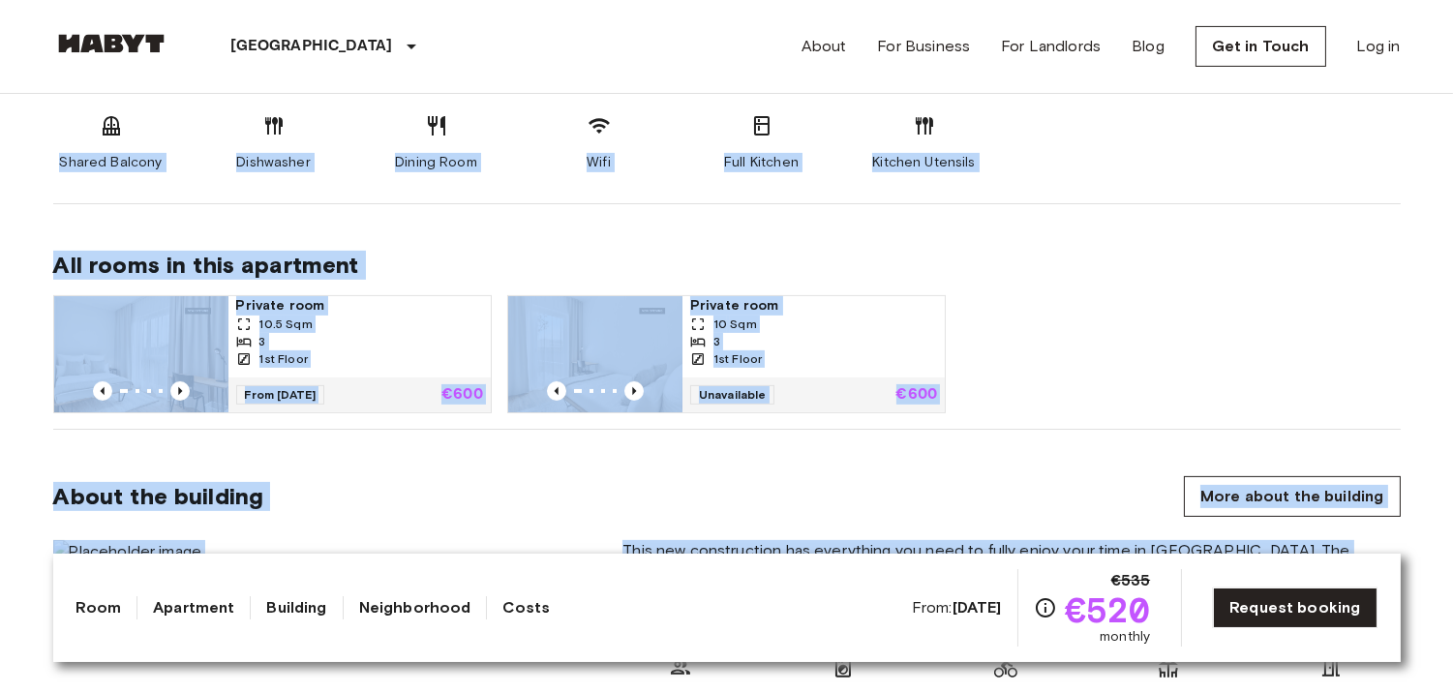
drag, startPoint x: 208, startPoint y: 225, endPoint x: 988, endPoint y: 612, distance: 871.0
click at [1096, 363] on div "Private room 10.5 Sqm 3 1st Floor From 19 Nov 25 €600 Private room 10 Sqm 3 1st…" at bounding box center [719, 347] width 1363 height 134
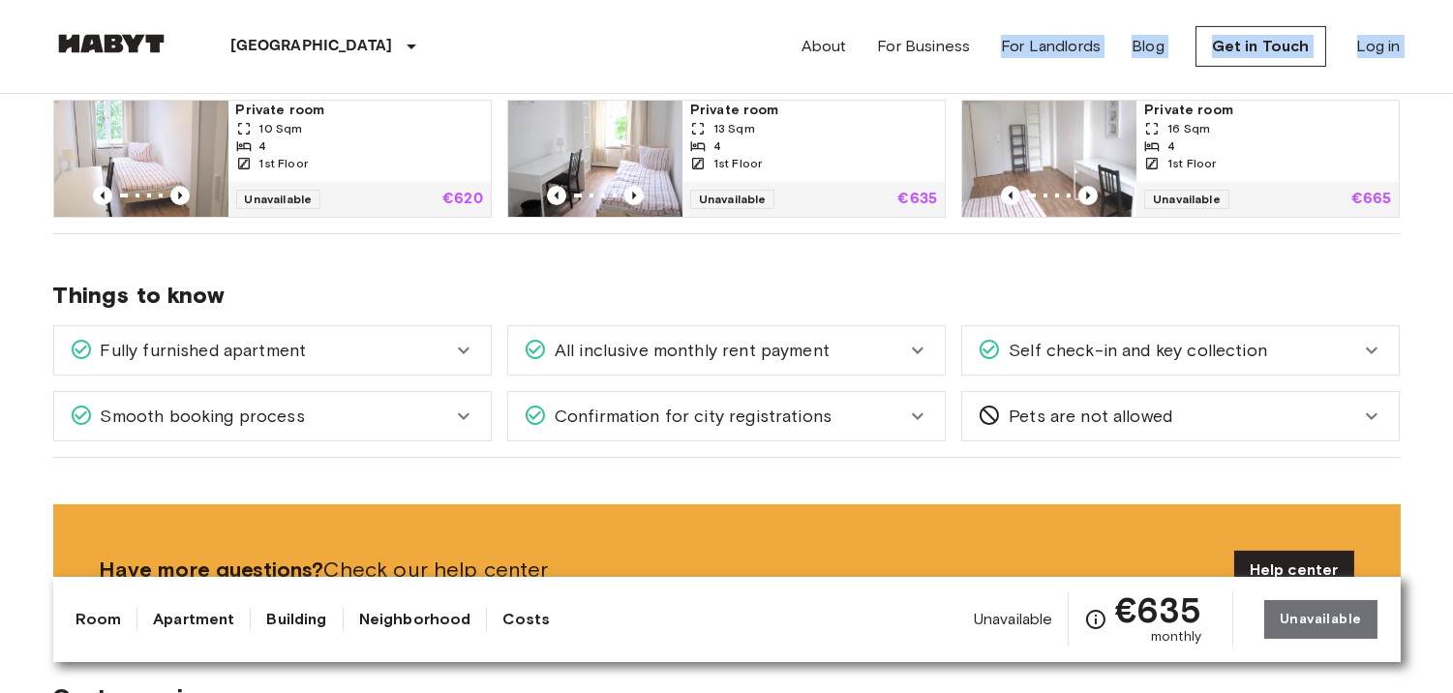
scroll to position [987, 0]
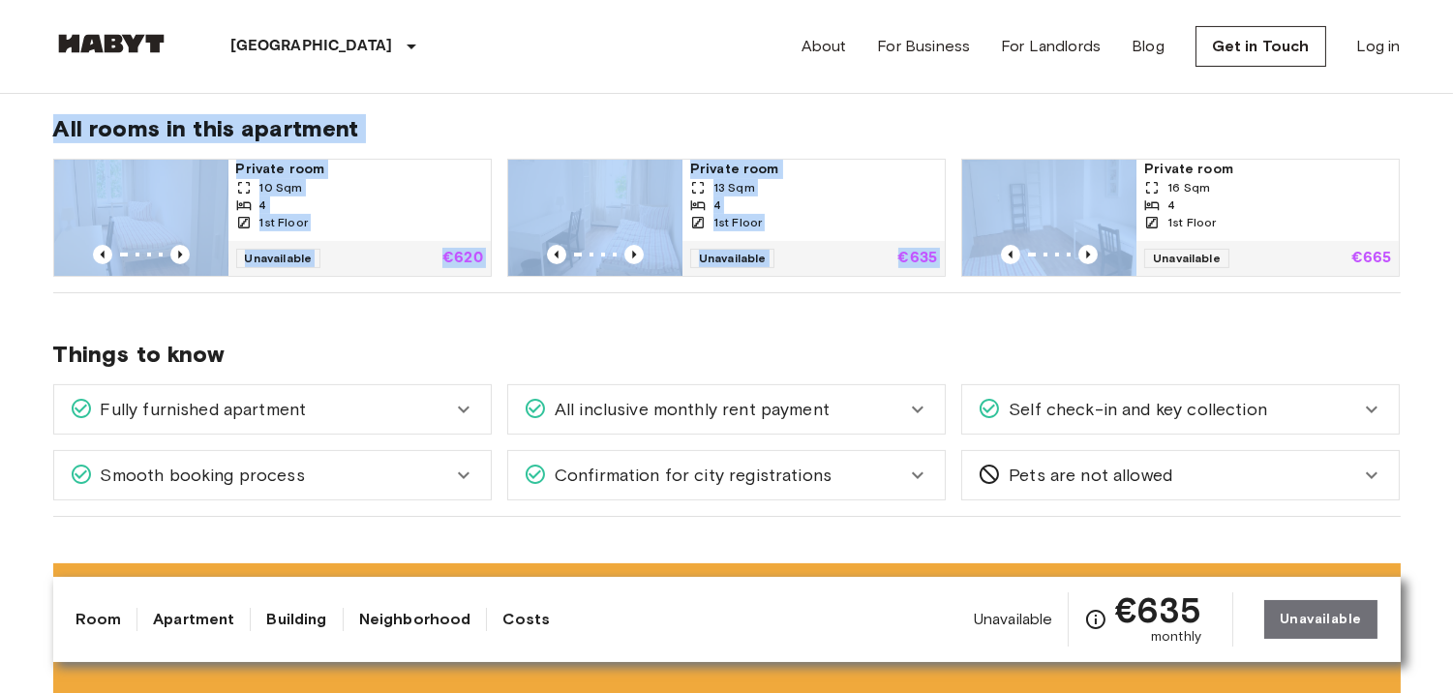
drag, startPoint x: 49, startPoint y: 166, endPoint x: 1010, endPoint y: 209, distance: 961.2
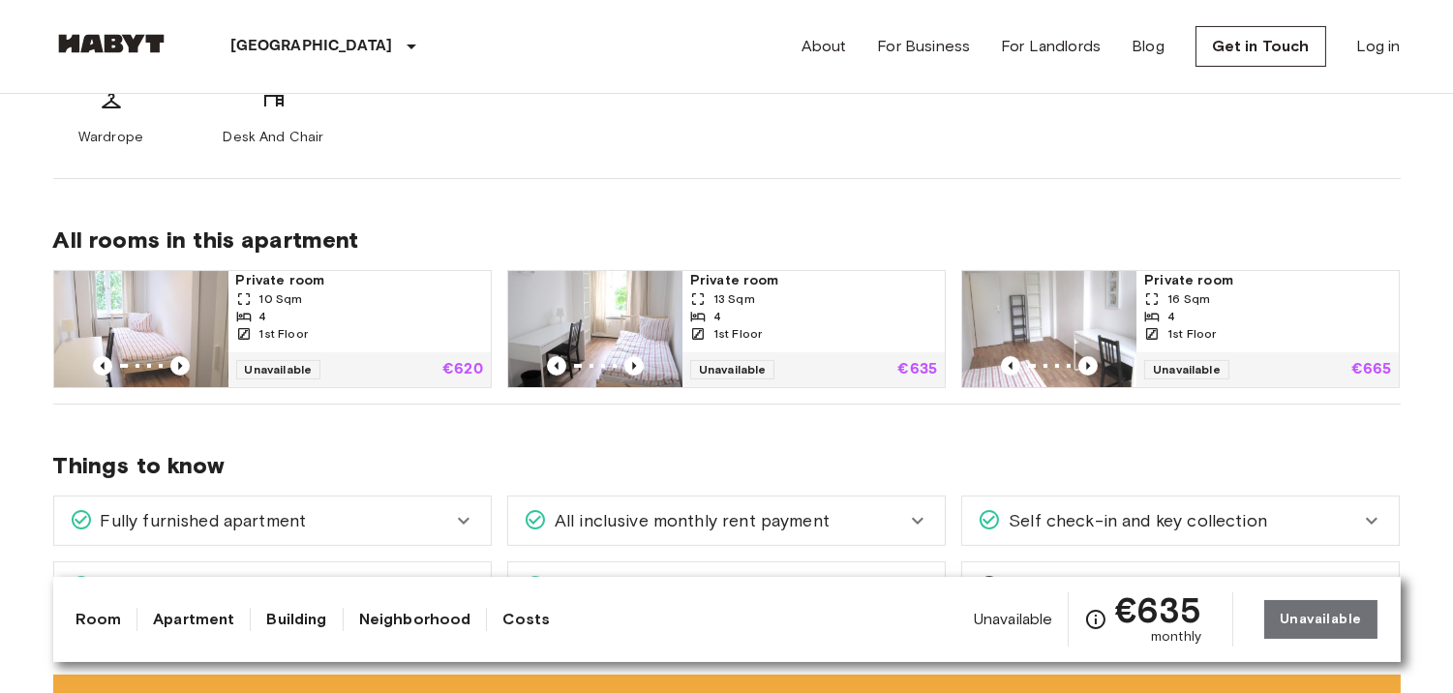
scroll to position [947, 0]
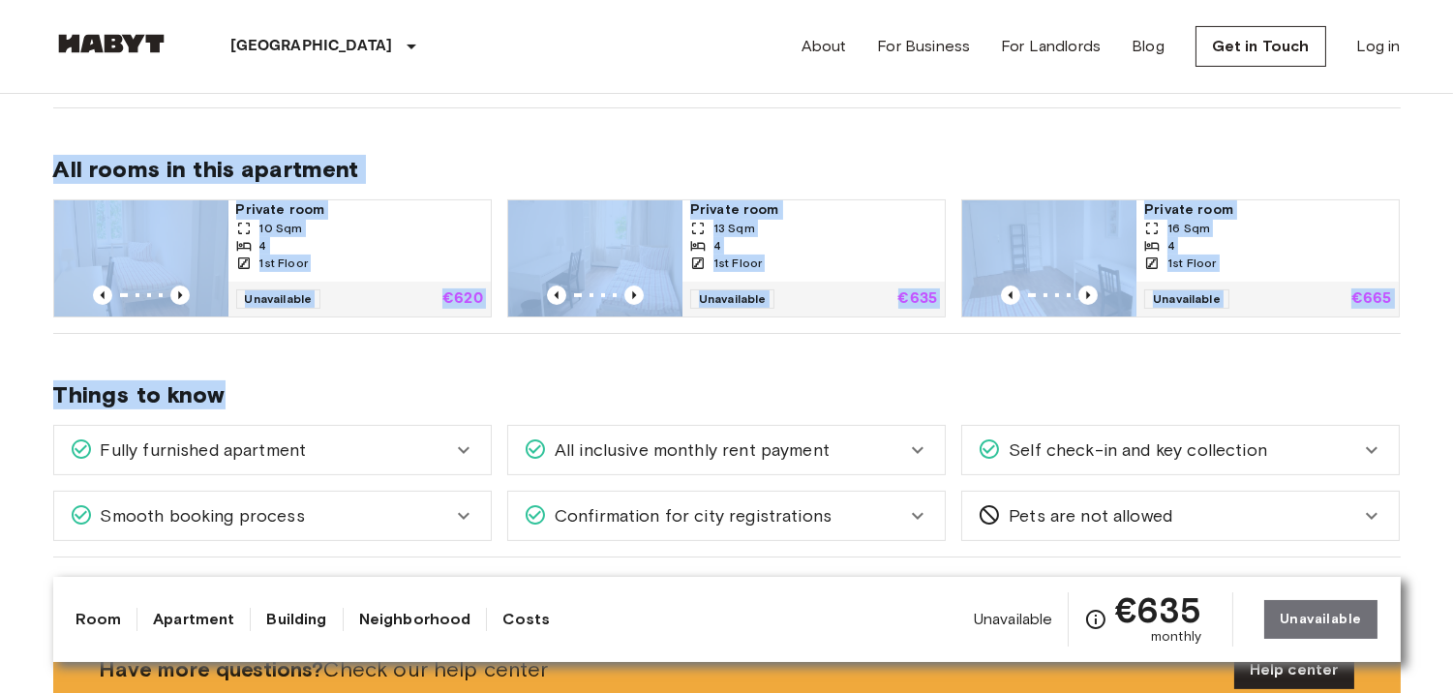
drag, startPoint x: 0, startPoint y: 138, endPoint x: 852, endPoint y: 452, distance: 907.7
click at [859, 416] on div "All inclusive monthly rent payment The monthly rent payment includes all bills,…" at bounding box center [719, 442] width 454 height 66
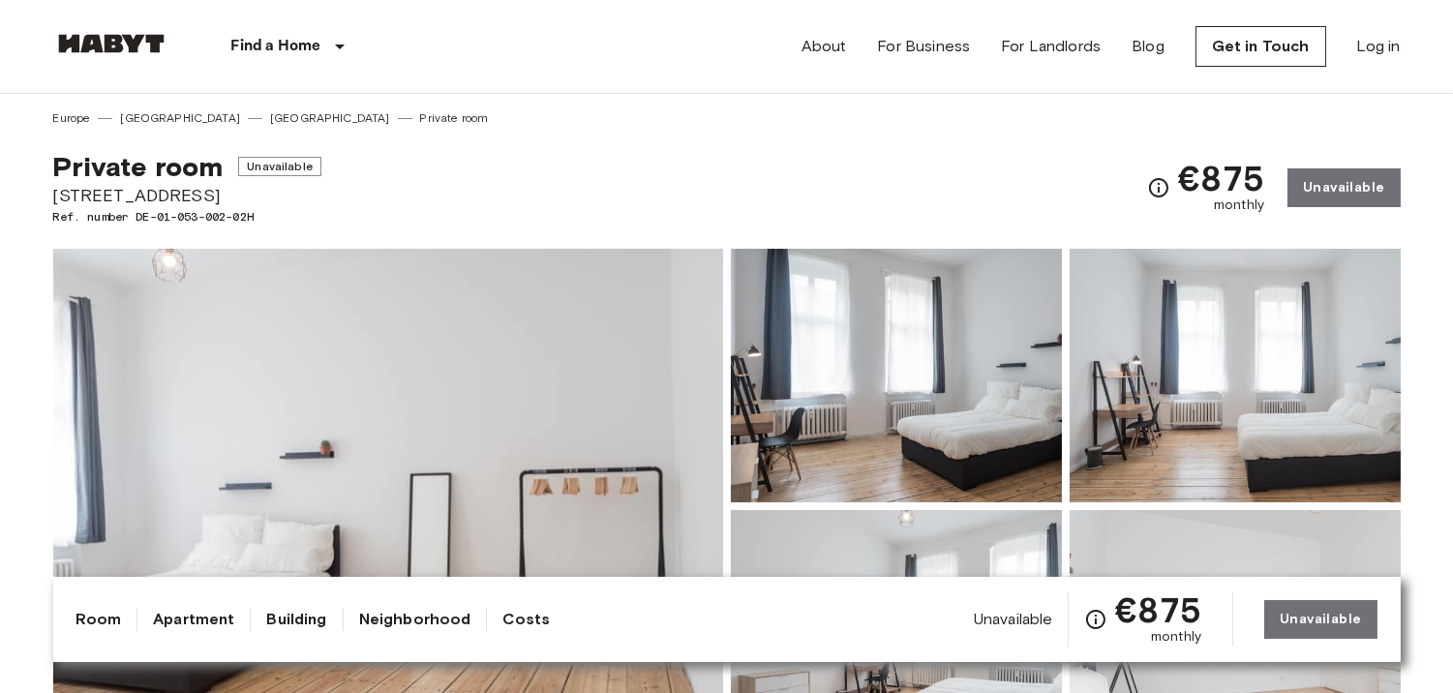
click at [70, 168] on span "Private room" at bounding box center [138, 166] width 170 height 33
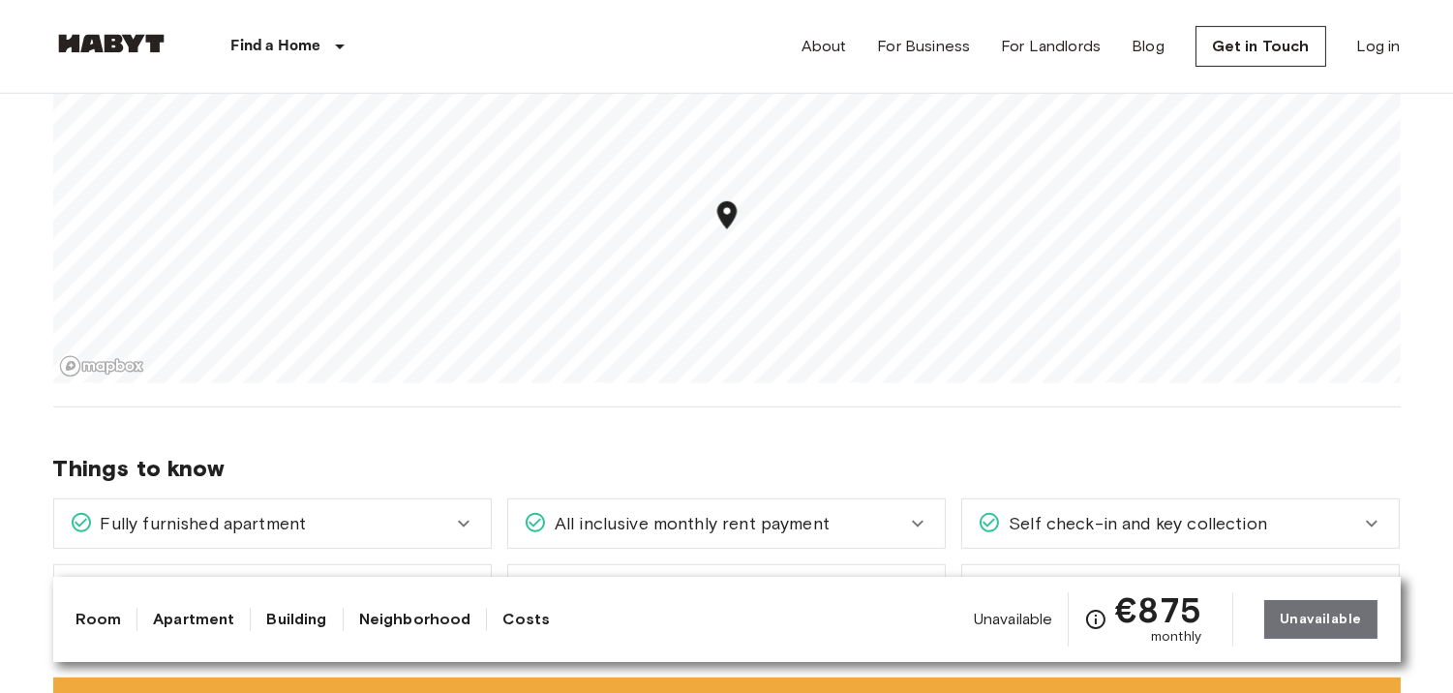
scroll to position [1395, 0]
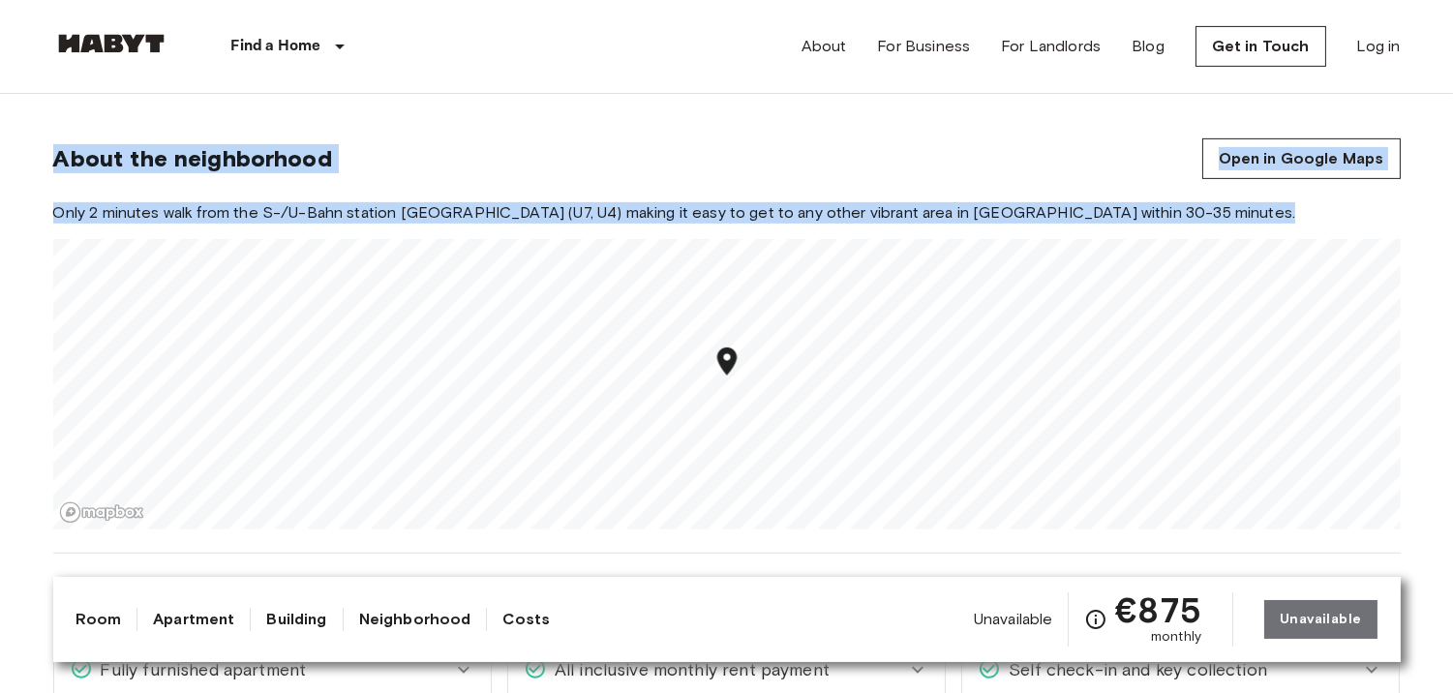
drag, startPoint x: 66, startPoint y: 168, endPoint x: 1467, endPoint y: 272, distance: 1405.5
click at [839, 140] on div "About the neighborhood Open in Google Maps" at bounding box center [726, 158] width 1347 height 41
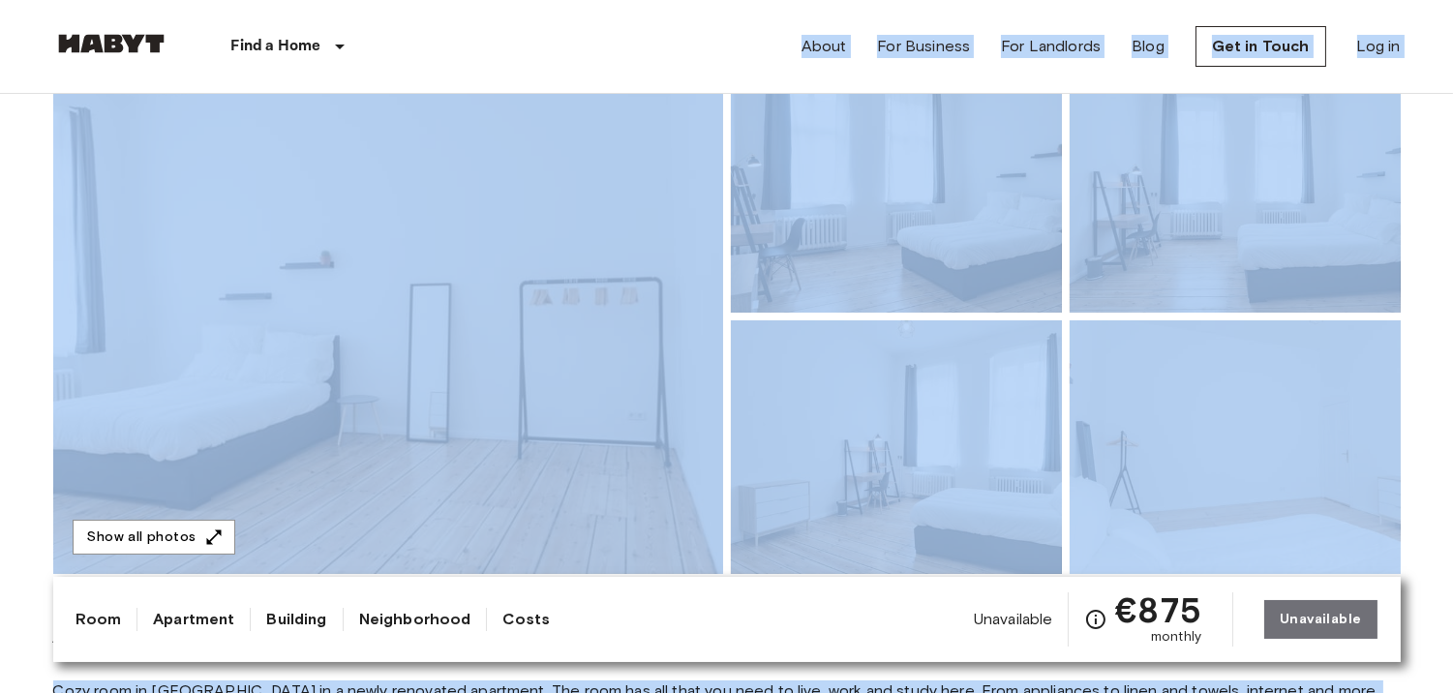
scroll to position [0, 0]
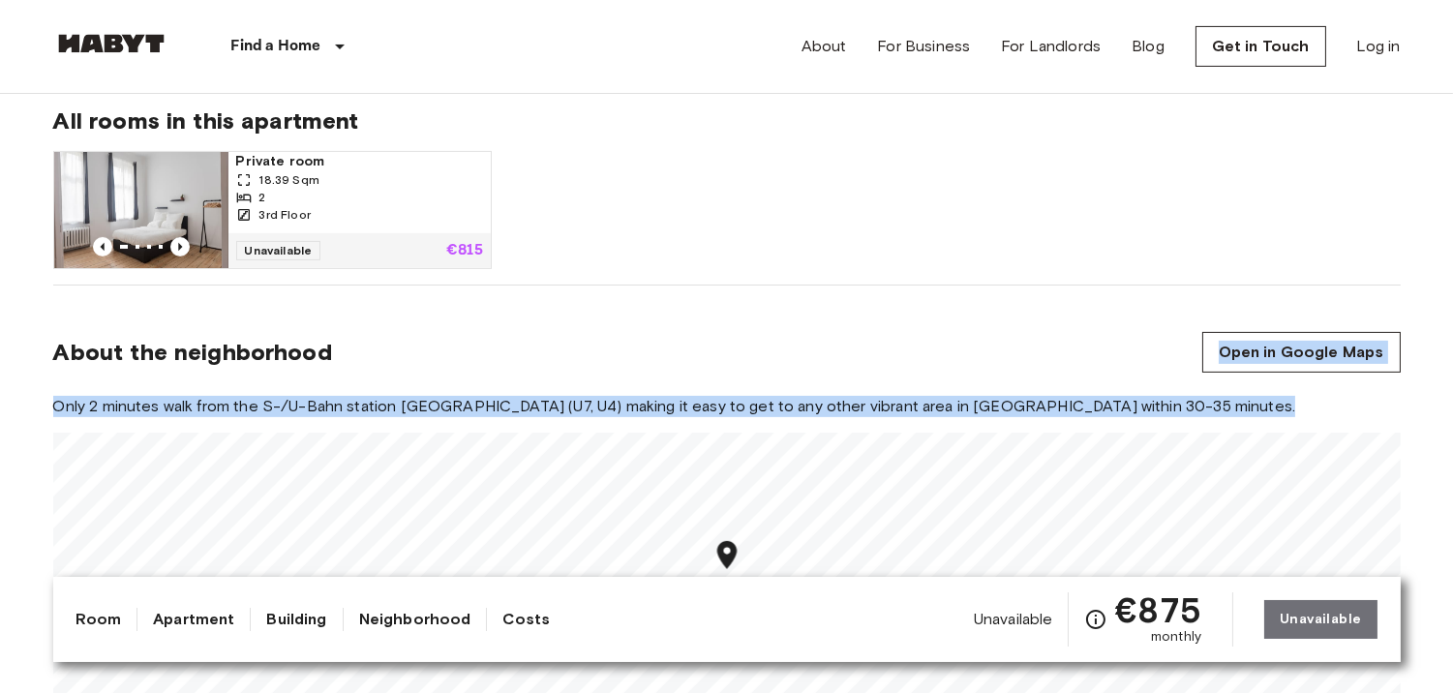
drag, startPoint x: 842, startPoint y: 157, endPoint x: 864, endPoint y: 587, distance: 430.4
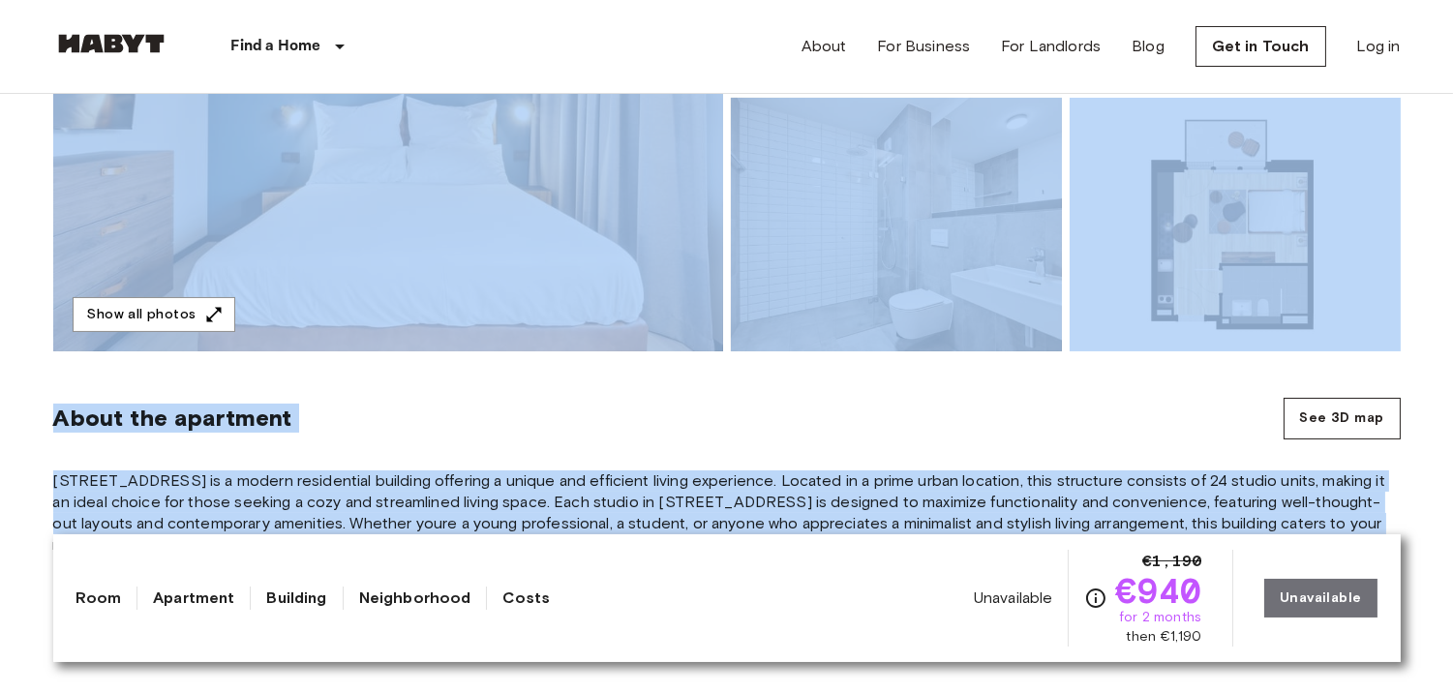
drag, startPoint x: 12, startPoint y: 142, endPoint x: 1366, endPoint y: 577, distance: 1422.3
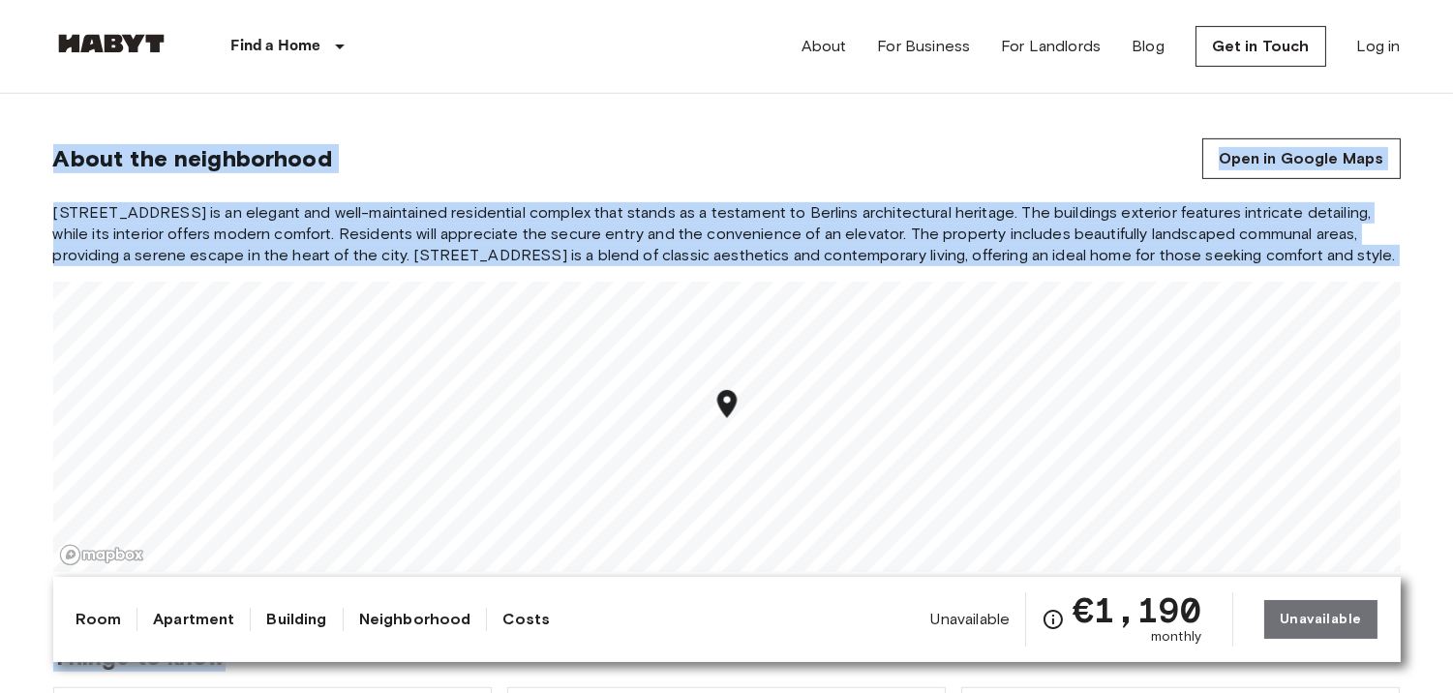
scroll to position [1685, 0]
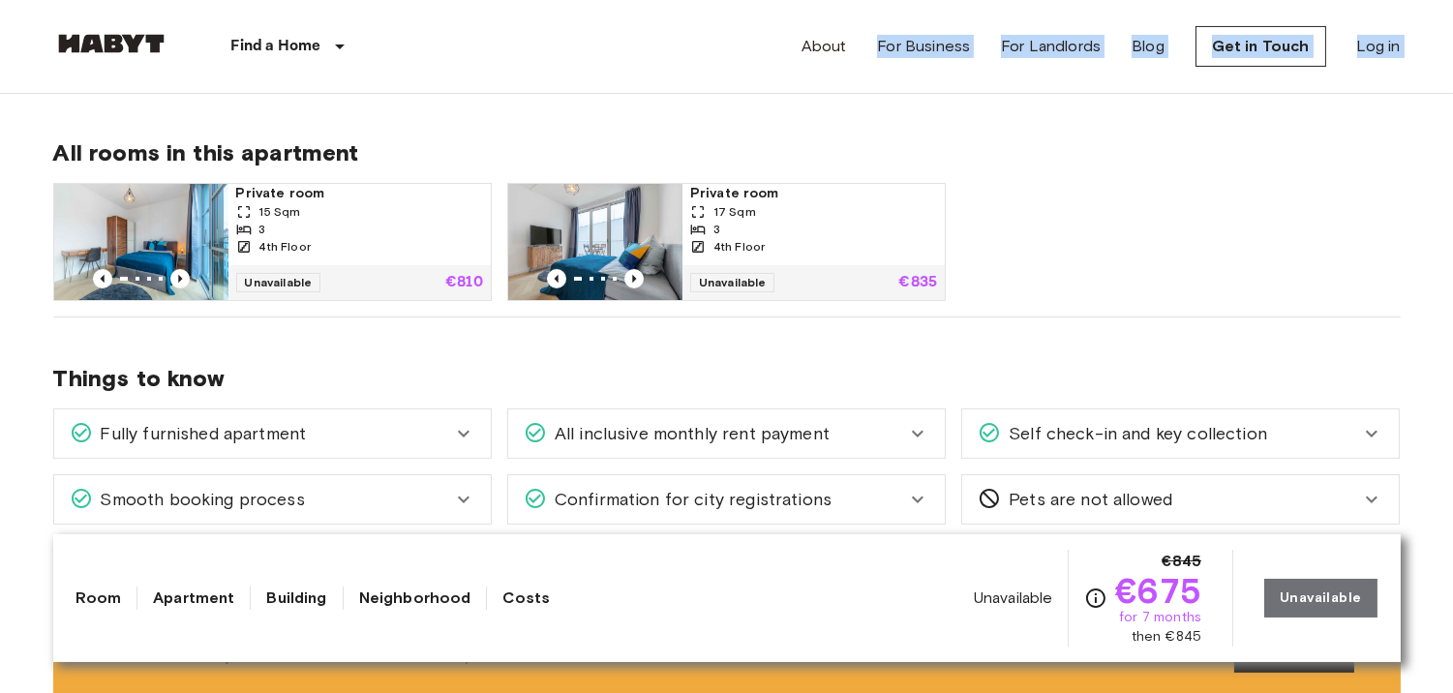
scroll to position [953, 0]
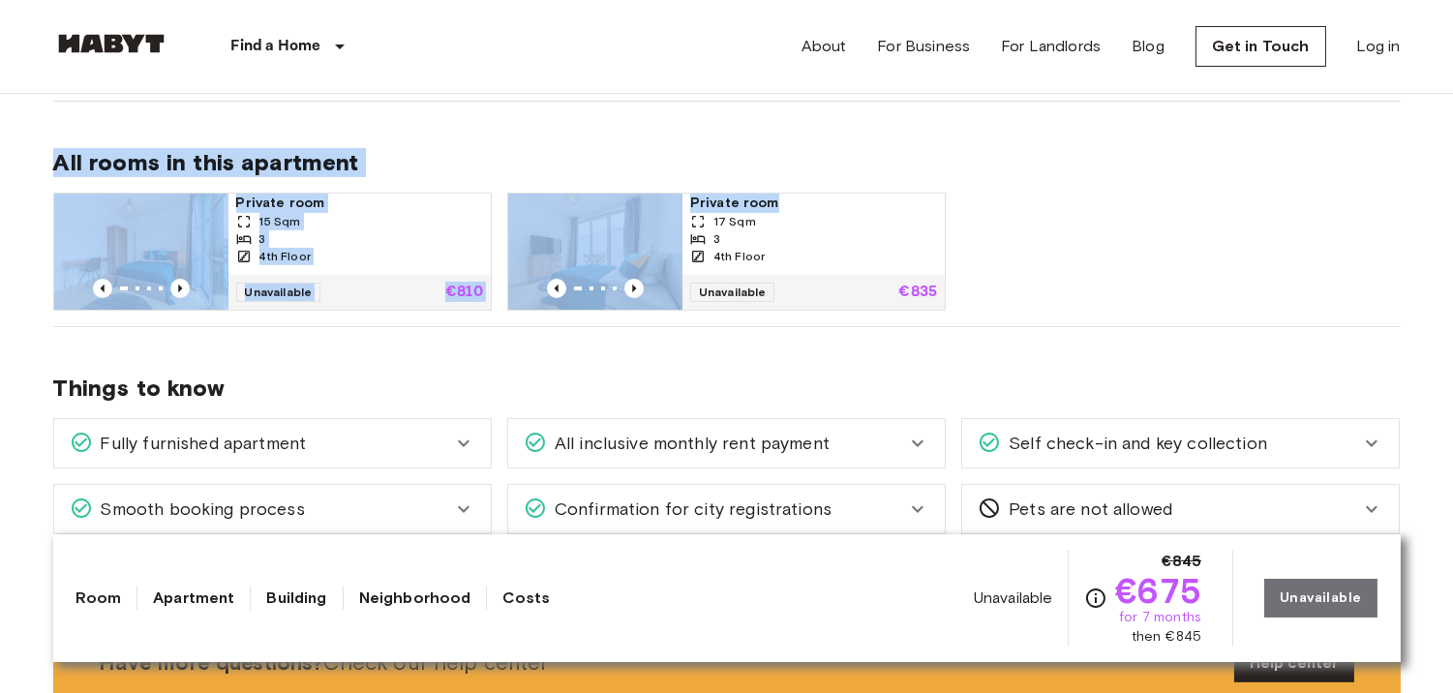
click at [1038, 211] on div "Private room 15 Sqm 3 4th Floor Unavailable €810 Private room 17 Sqm 3 4th Floo…" at bounding box center [719, 244] width 1363 height 134
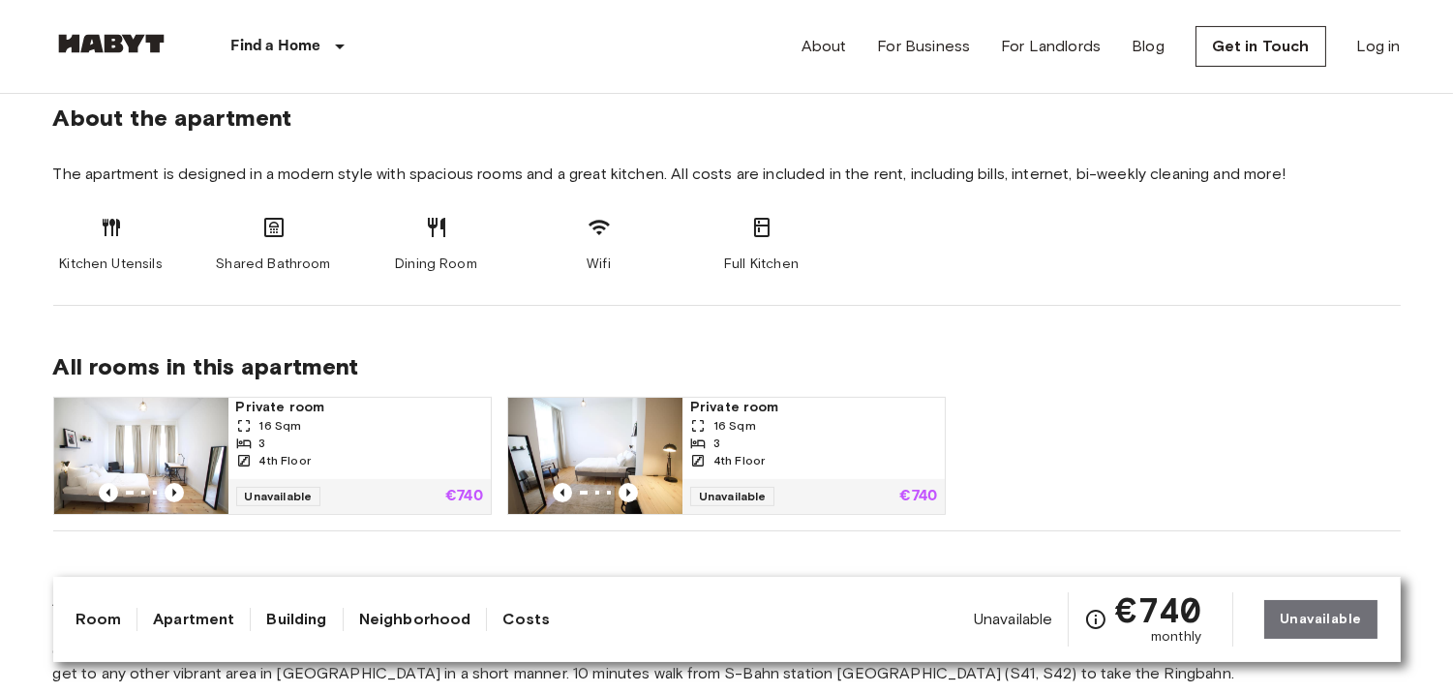
scroll to position [973, 0]
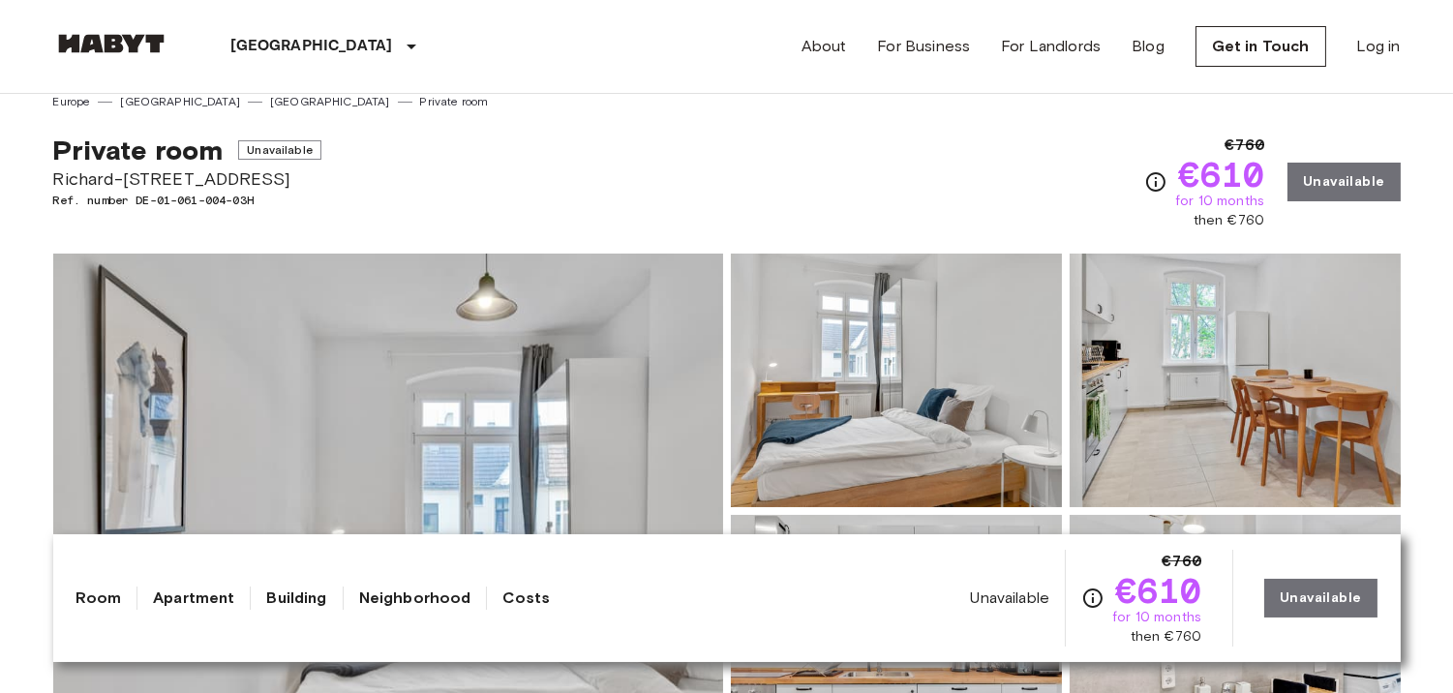
scroll to position [8, 0]
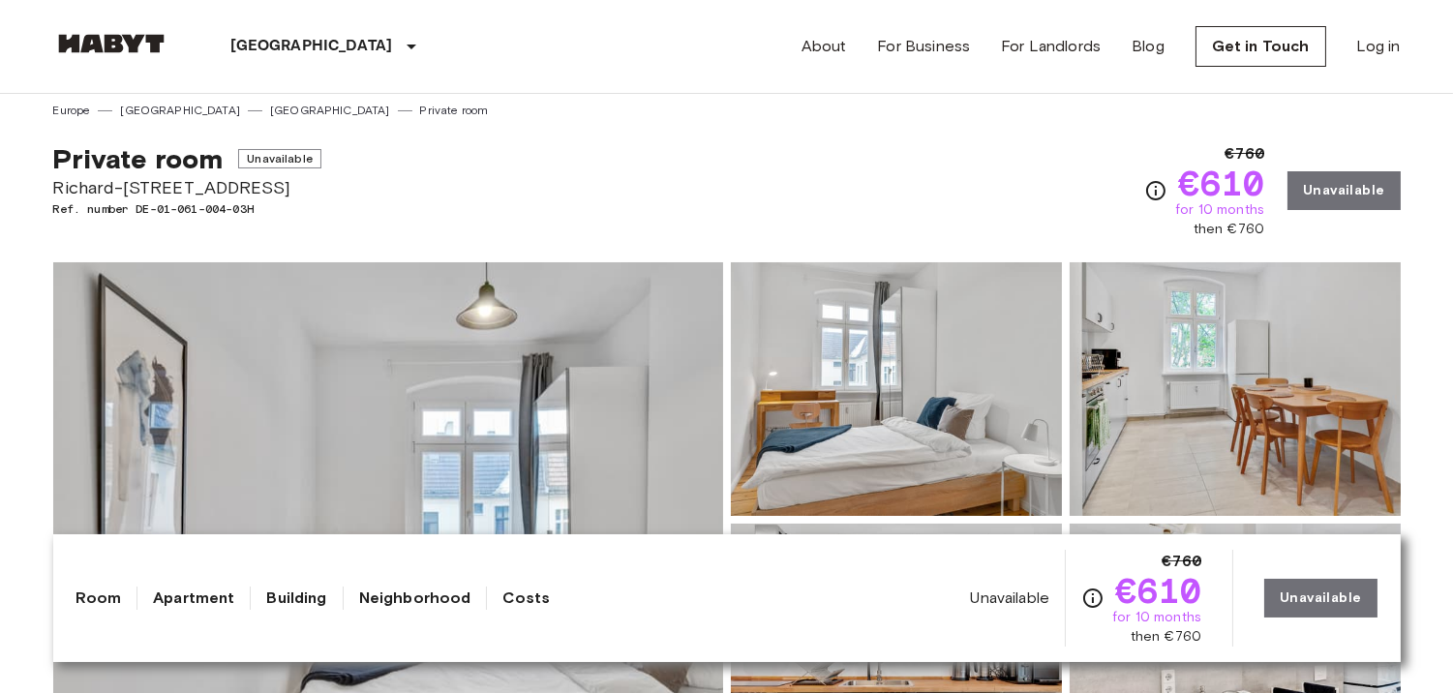
drag, startPoint x: 1467, startPoint y: 100, endPoint x: 1467, endPoint y: 48, distance: 51.3
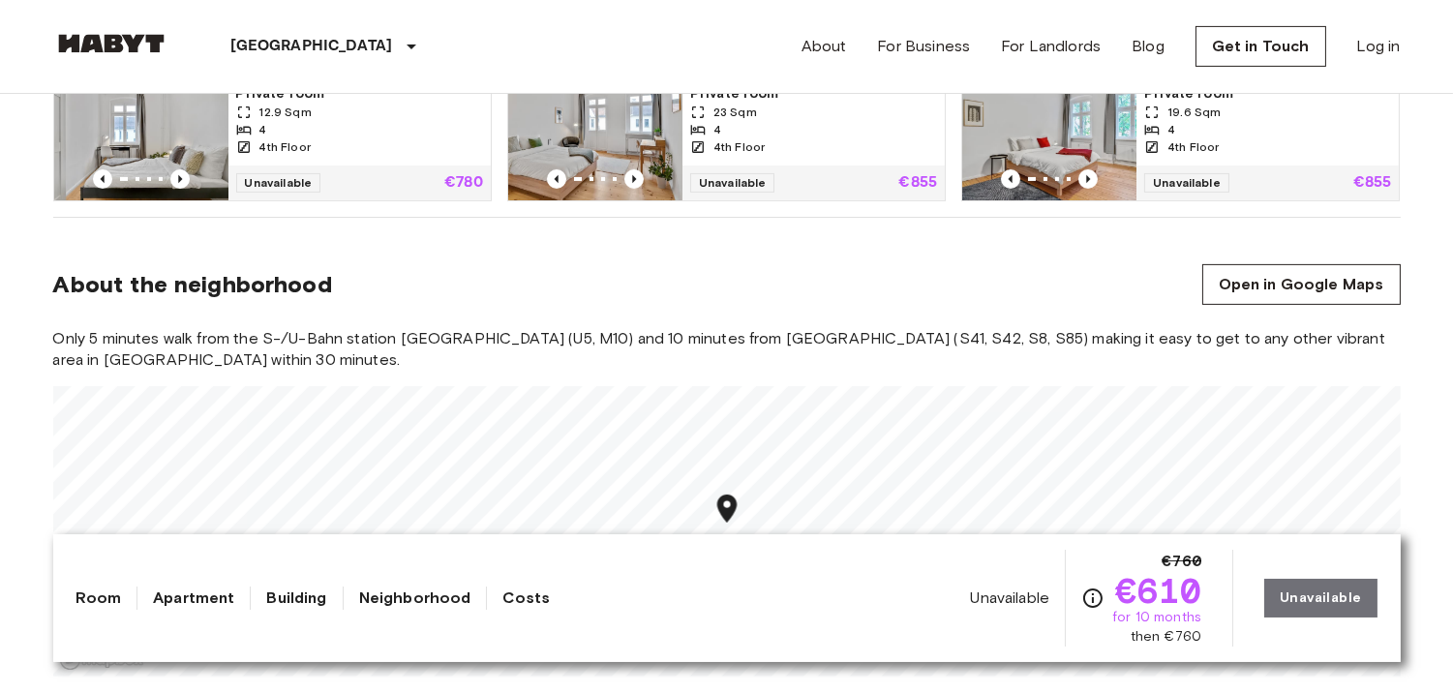
scroll to position [1145, 0]
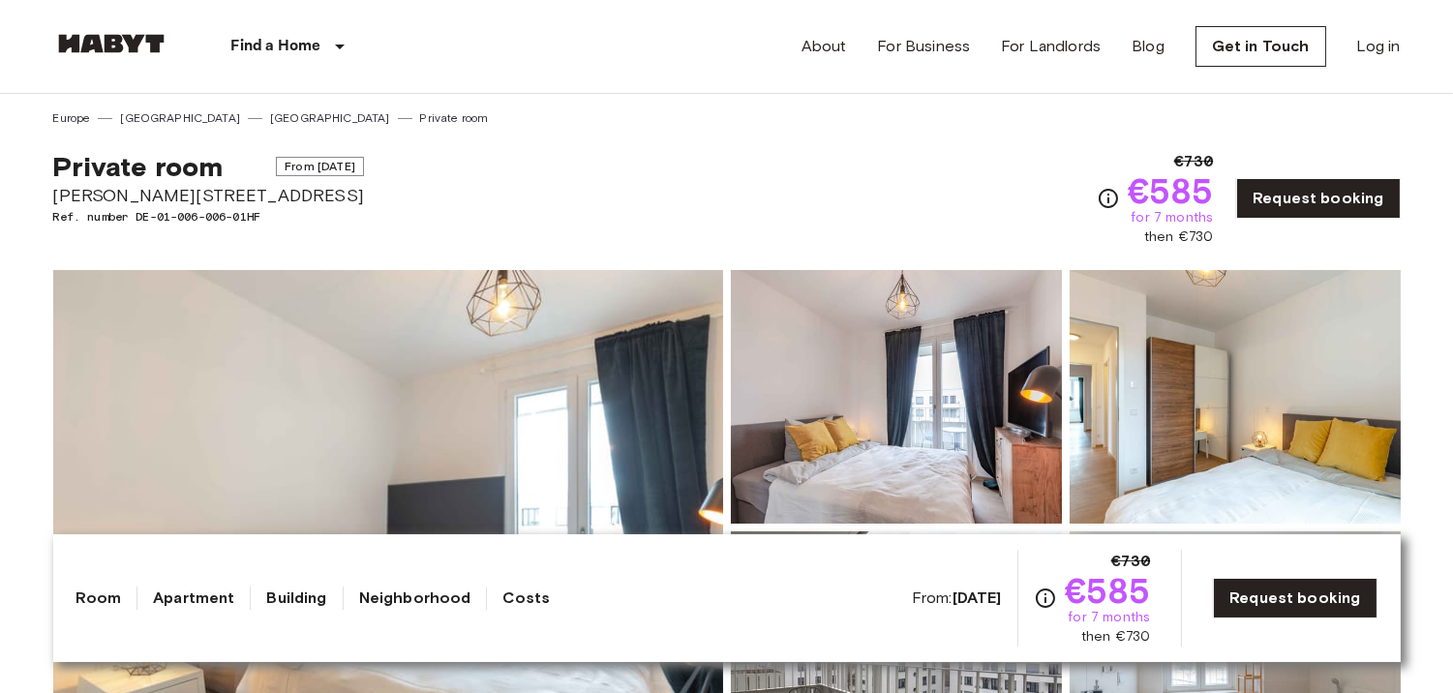
click at [1114, 153] on div "€730 €585 for 7 months then €730" at bounding box center [1155, 198] width 117 height 97
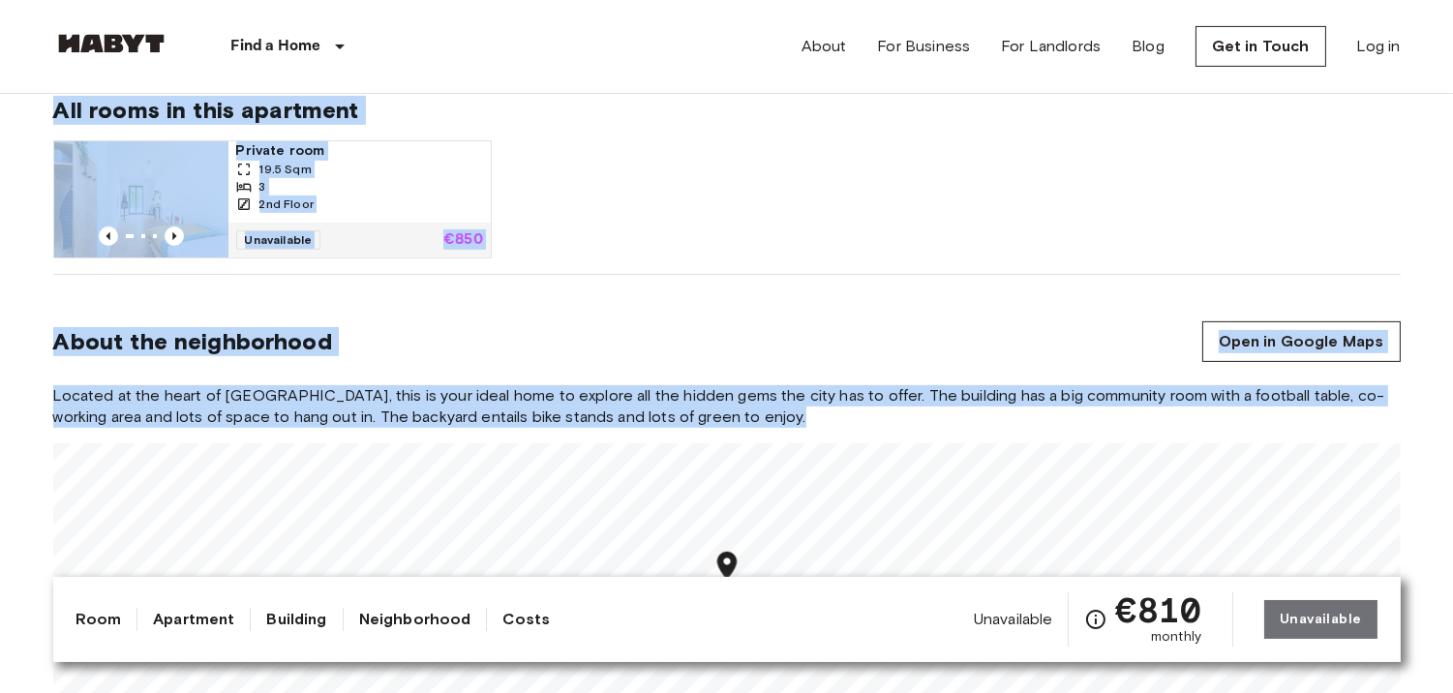
scroll to position [1331, 0]
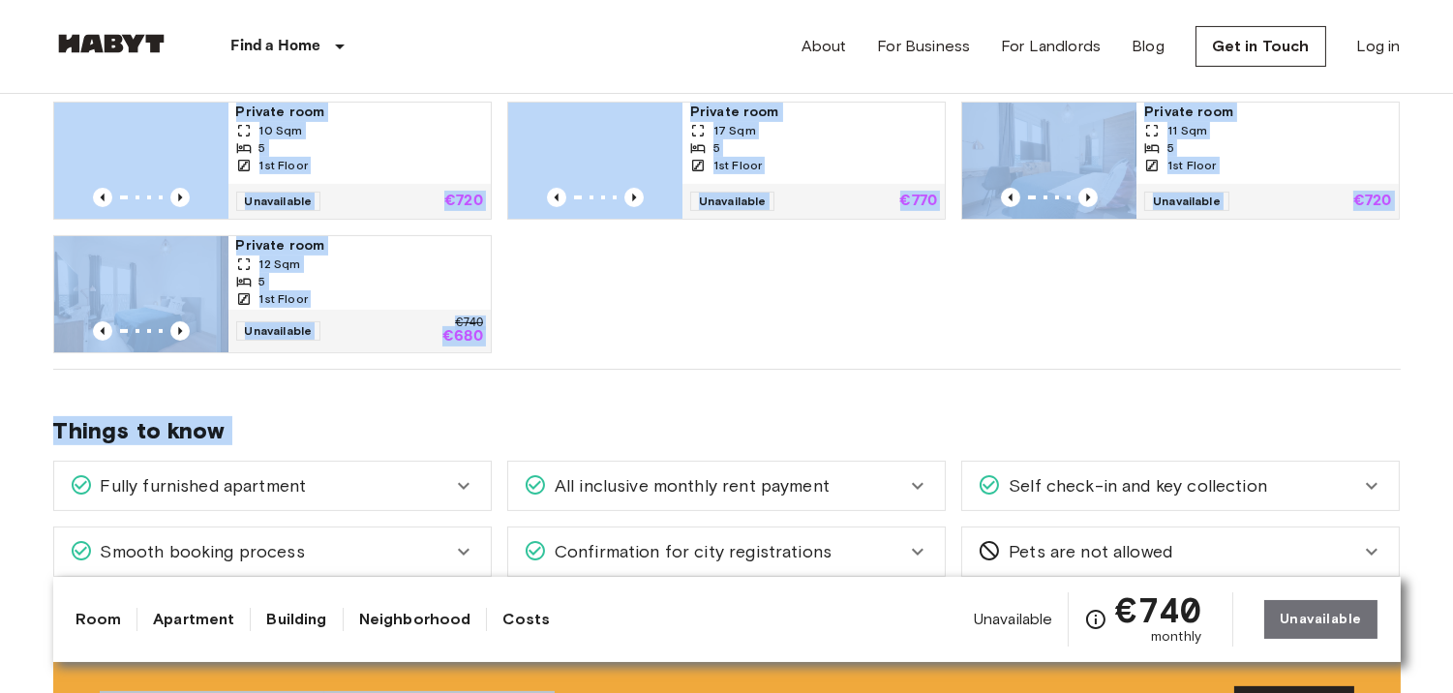
scroll to position [1063, 0]
